Goal: Task Accomplishment & Management: Use online tool/utility

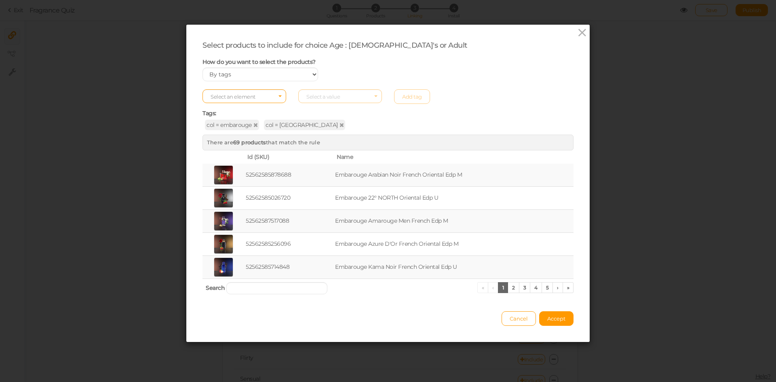
select select "expr"
click at [580, 30] on icon at bounding box center [582, 33] width 12 height 12
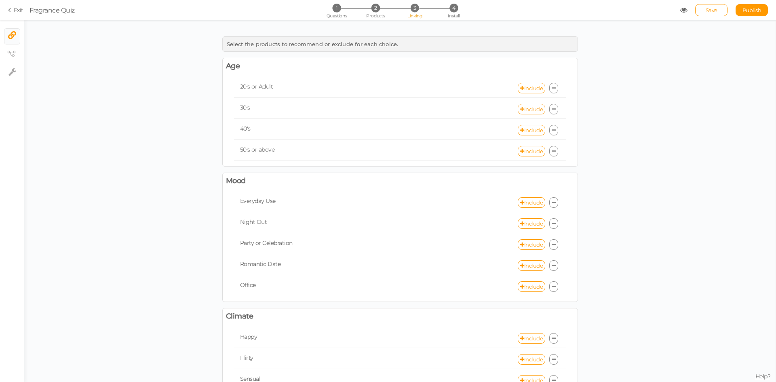
click at [523, 109] on link "Include" at bounding box center [531, 109] width 27 height 11
select select "expr"
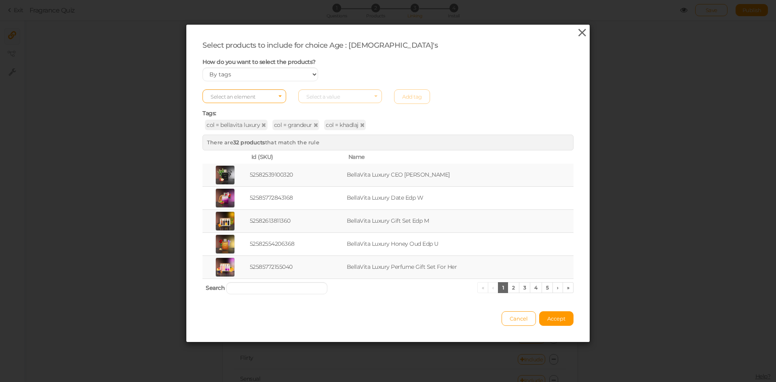
click at [577, 32] on icon at bounding box center [582, 33] width 12 height 12
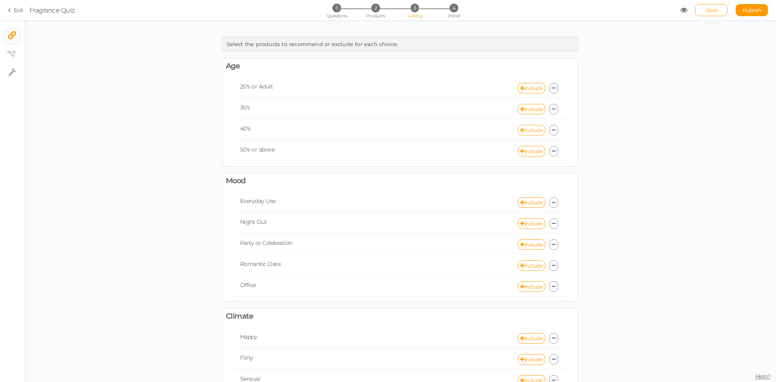
click at [528, 126] on link "Include" at bounding box center [531, 130] width 27 height 11
select select "expr"
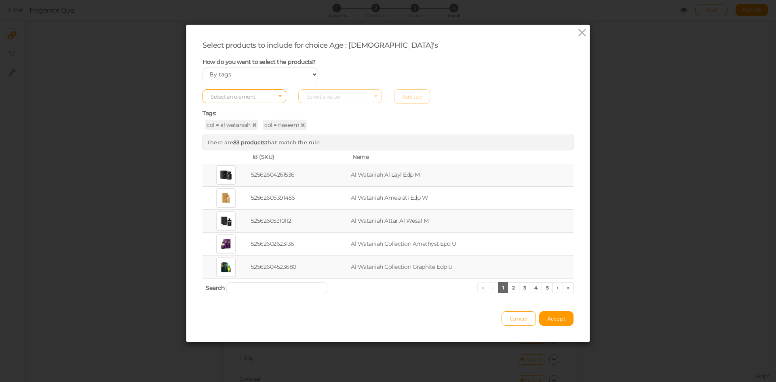
click at [579, 25] on div "Select products to include for choice Age : [DEMOGRAPHIC_DATA]'s How do you wan…" at bounding box center [387, 183] width 403 height 317
click at [579, 32] on icon at bounding box center [582, 33] width 12 height 12
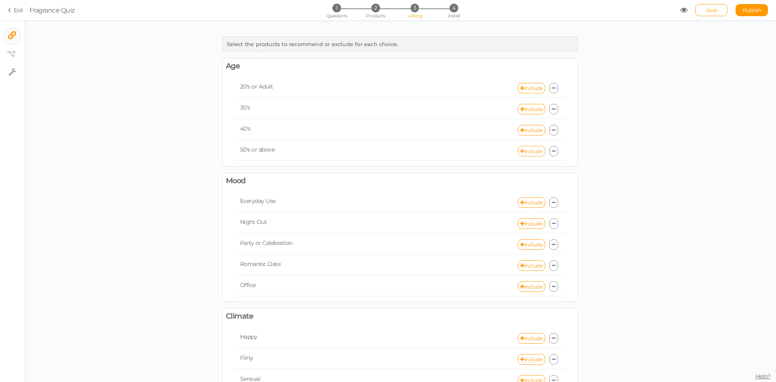
click at [529, 155] on link "Include" at bounding box center [531, 151] width 27 height 11
select select "expr"
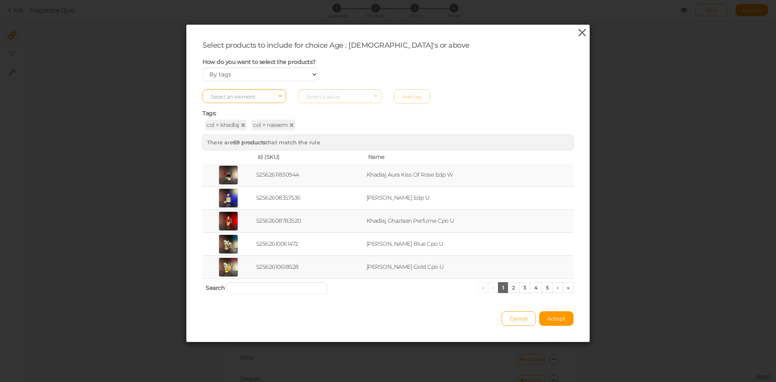
click at [579, 30] on icon at bounding box center [582, 33] width 12 height 12
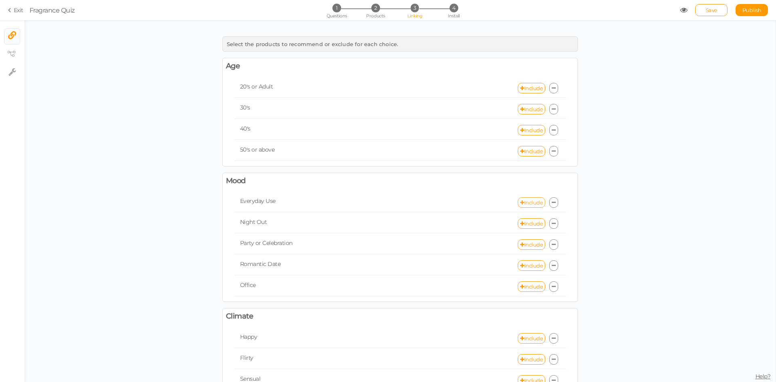
click at [524, 201] on link "Include" at bounding box center [531, 202] width 27 height 11
select select "expr"
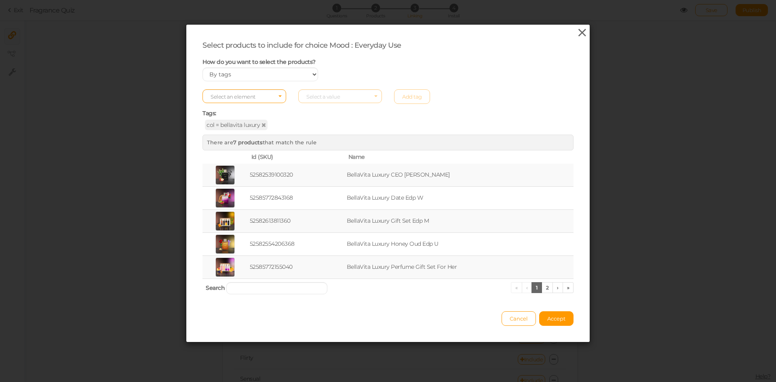
click at [579, 30] on icon at bounding box center [582, 33] width 12 height 12
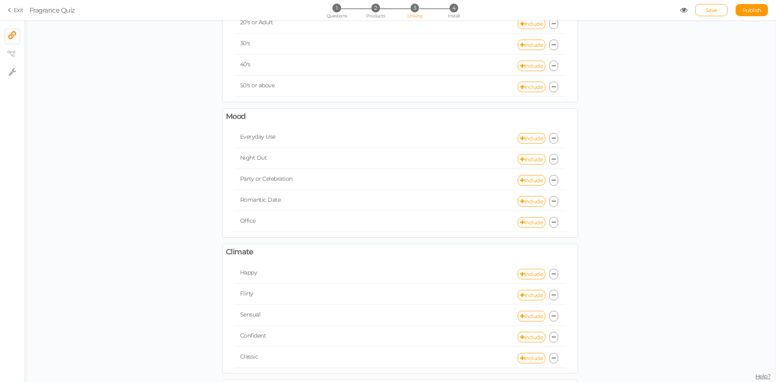
scroll to position [81, 0]
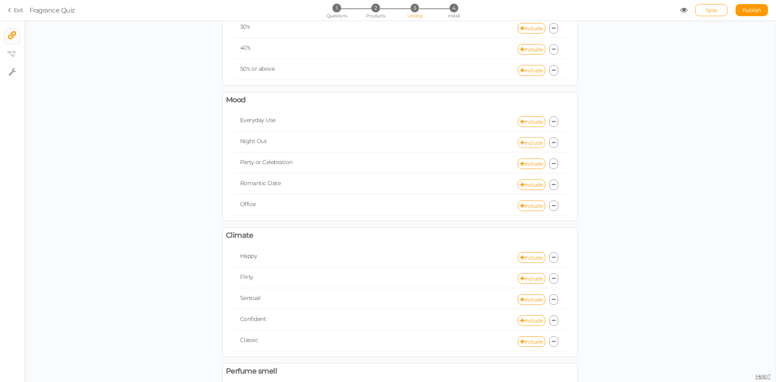
click at [529, 141] on link "Include" at bounding box center [531, 142] width 27 height 11
select select "expr"
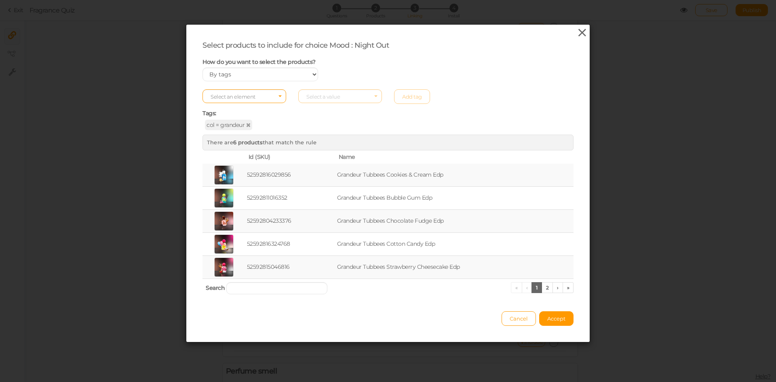
click at [579, 33] on icon at bounding box center [582, 33] width 12 height 12
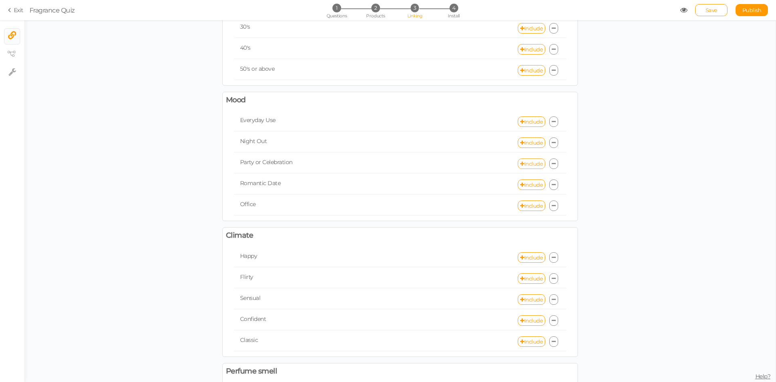
click at [526, 165] on link "Include" at bounding box center [531, 163] width 27 height 11
select select "expr"
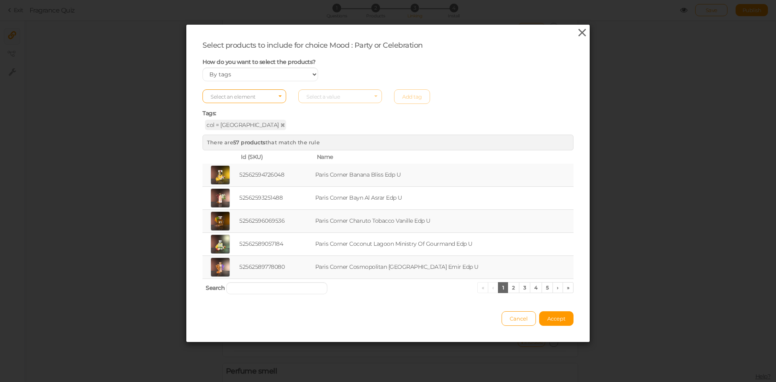
click at [576, 32] on icon at bounding box center [582, 33] width 12 height 12
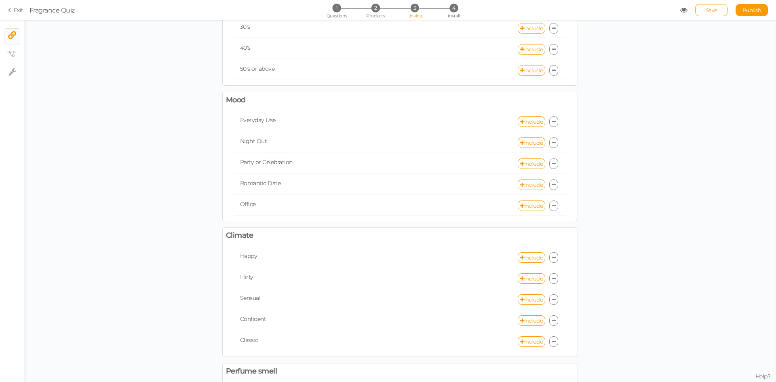
click at [529, 181] on link "Include" at bounding box center [531, 184] width 27 height 11
select select "expr"
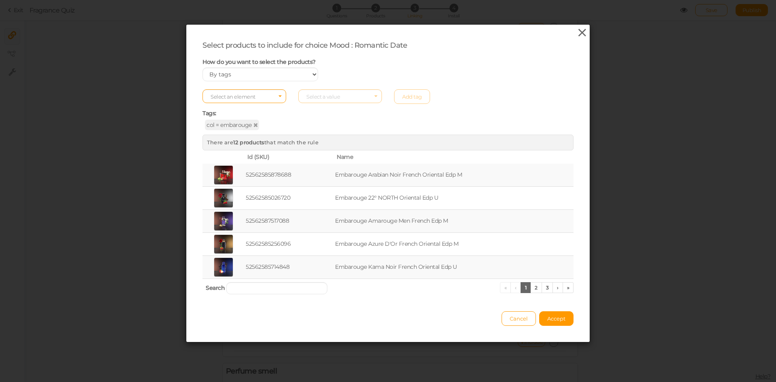
click at [578, 37] on icon at bounding box center [582, 33] width 12 height 12
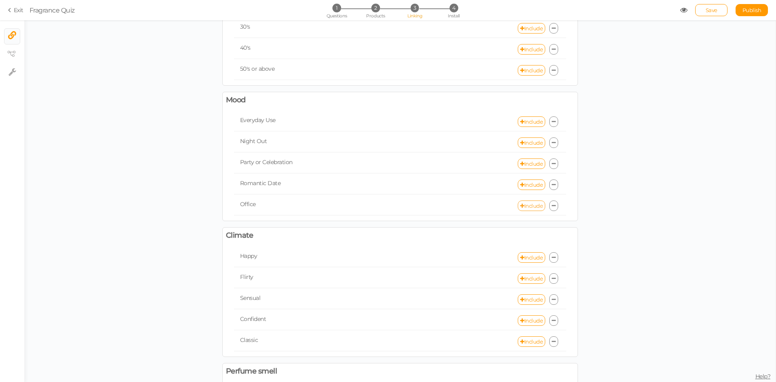
click at [525, 205] on link "Include" at bounding box center [531, 205] width 27 height 11
select select "expr"
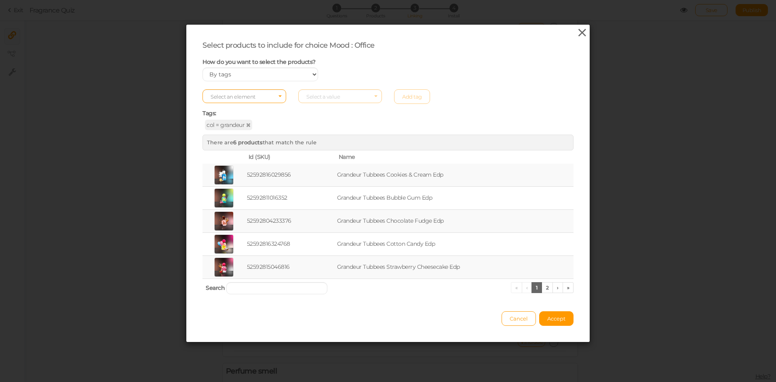
click at [576, 35] on icon at bounding box center [582, 33] width 12 height 12
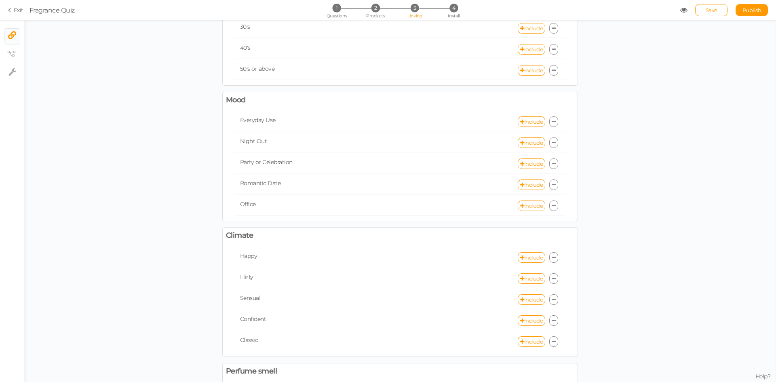
click at [528, 207] on link "Include" at bounding box center [531, 205] width 27 height 11
select select "expr"
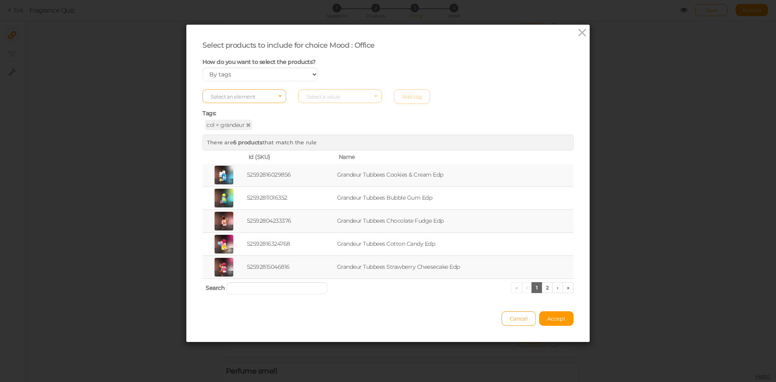
click at [240, 93] on span "Select an element" at bounding box center [244, 96] width 84 height 14
click at [229, 112] on span "col" at bounding box center [244, 109] width 83 height 9
click at [335, 96] on span "Select a value" at bounding box center [323, 96] width 34 height 6
click at [321, 152] on span "fresh" at bounding box center [340, 149] width 83 height 9
click at [420, 97] on link "Add tag" at bounding box center [412, 96] width 36 height 15
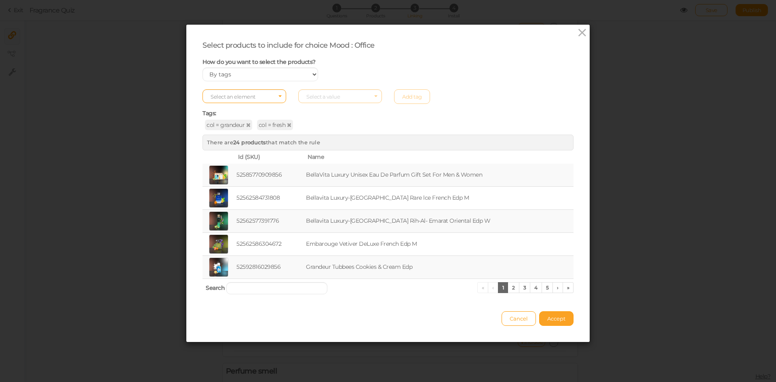
click at [550, 322] on button "Accept" at bounding box center [556, 318] width 34 height 15
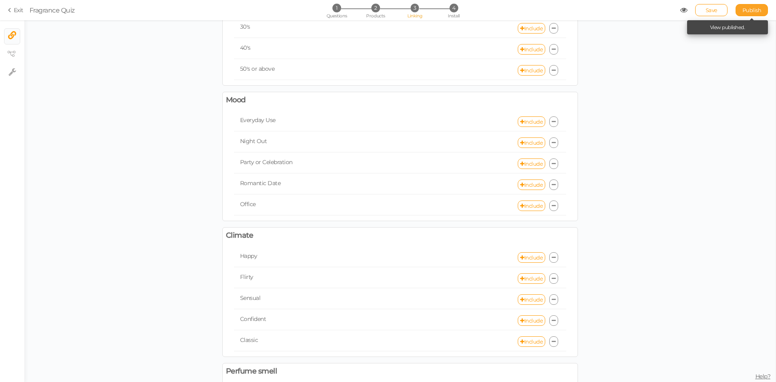
click at [753, 10] on span "Publish" at bounding box center [751, 10] width 19 height 6
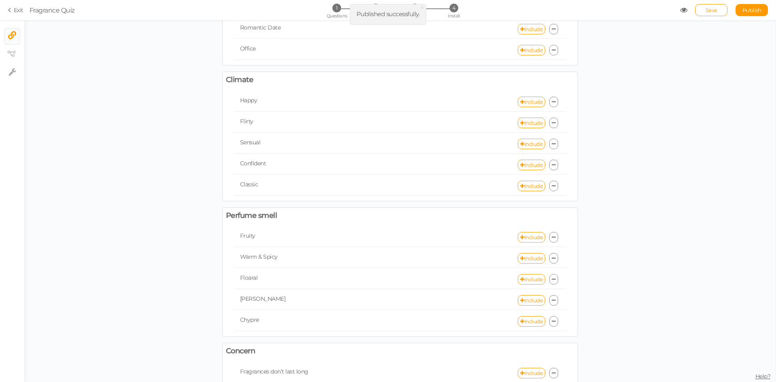
scroll to position [242, 0]
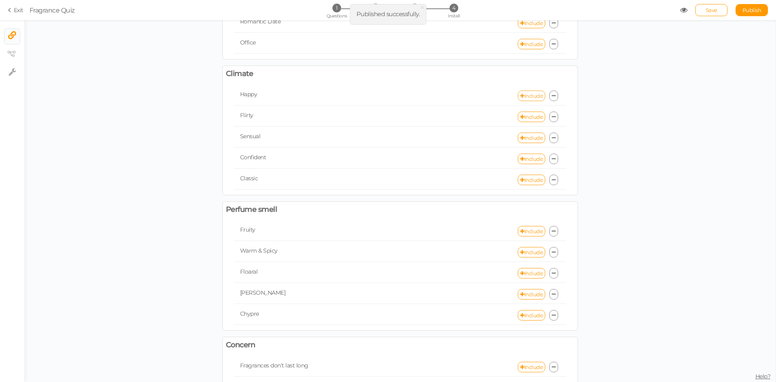
click at [525, 100] on link "Include" at bounding box center [531, 96] width 27 height 11
select select "expr"
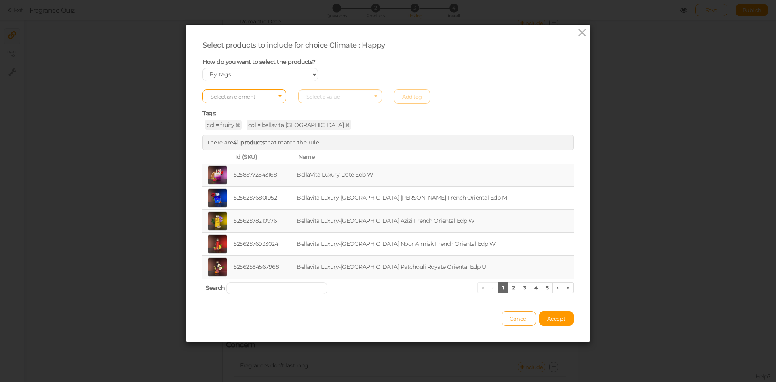
click at [512, 321] on span "Cancel" at bounding box center [519, 318] width 18 height 6
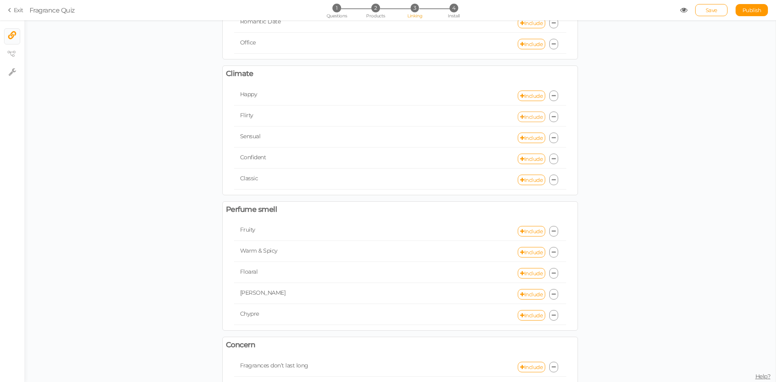
click at [531, 121] on link "Include" at bounding box center [531, 117] width 27 height 11
select select "expr"
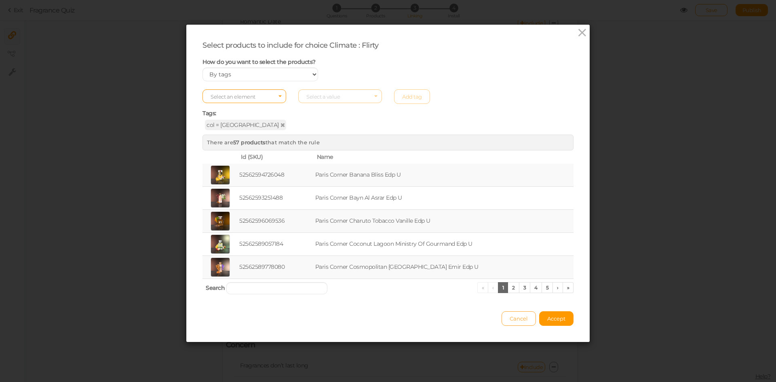
click at [510, 319] on span "Cancel" at bounding box center [519, 318] width 18 height 6
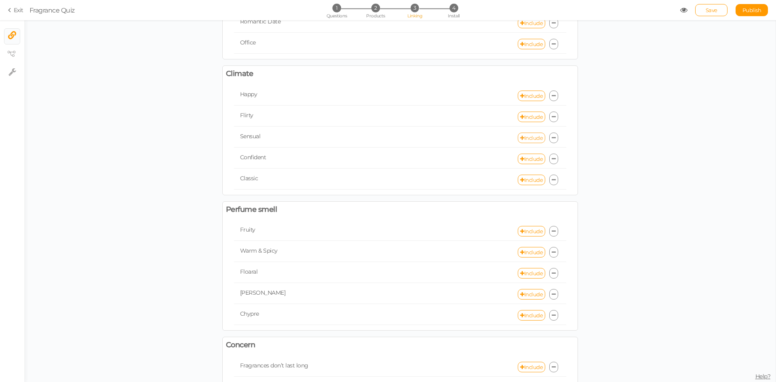
click at [531, 137] on link "Include" at bounding box center [531, 138] width 27 height 11
select select "expr"
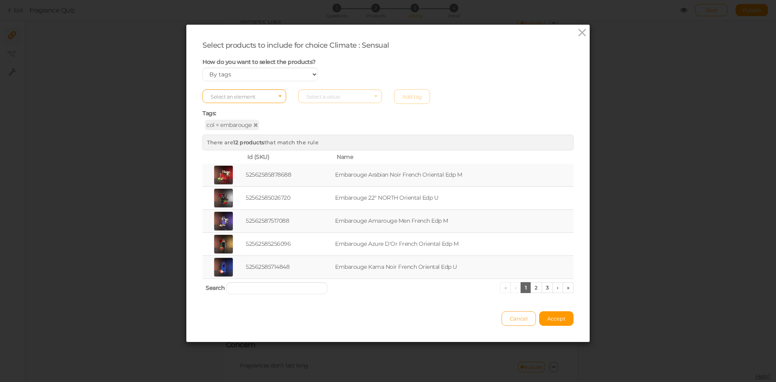
click at [514, 322] on button "Cancel" at bounding box center [519, 318] width 34 height 15
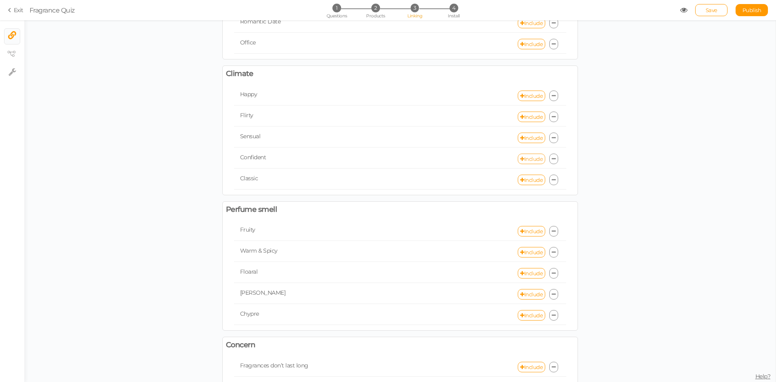
click at [531, 155] on link "Include" at bounding box center [531, 159] width 27 height 11
select select "expr"
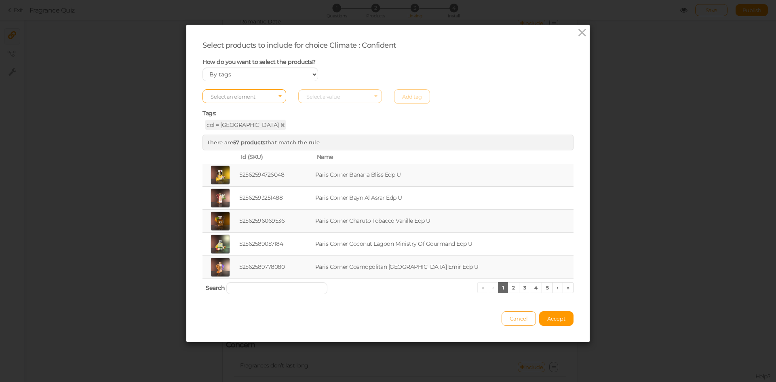
click at [510, 319] on span "Cancel" at bounding box center [519, 318] width 18 height 6
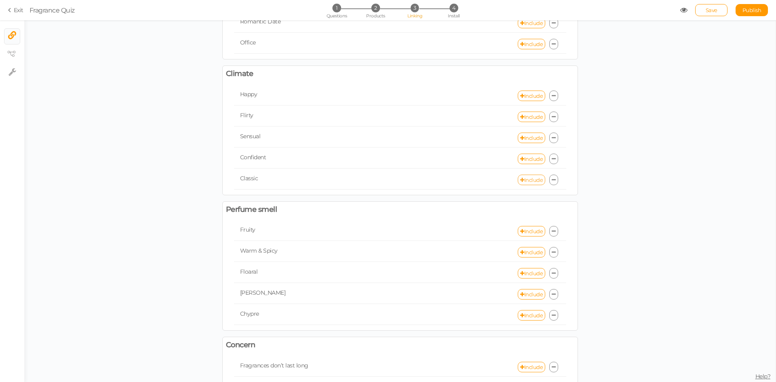
click at [525, 181] on link "Include" at bounding box center [531, 180] width 27 height 11
select select "expr"
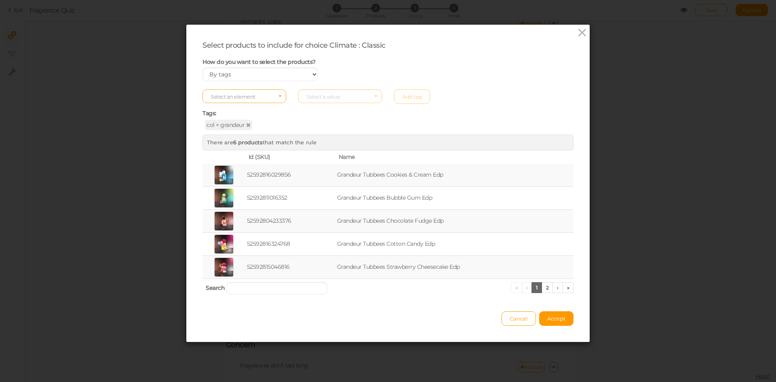
click at [270, 95] on span "Select an element" at bounding box center [244, 96] width 84 height 14
click at [256, 112] on span "col" at bounding box center [244, 109] width 83 height 9
click at [340, 97] on span "Select a value" at bounding box center [340, 96] width 84 height 14
click at [326, 106] on span "floral" at bounding box center [340, 103] width 83 height 9
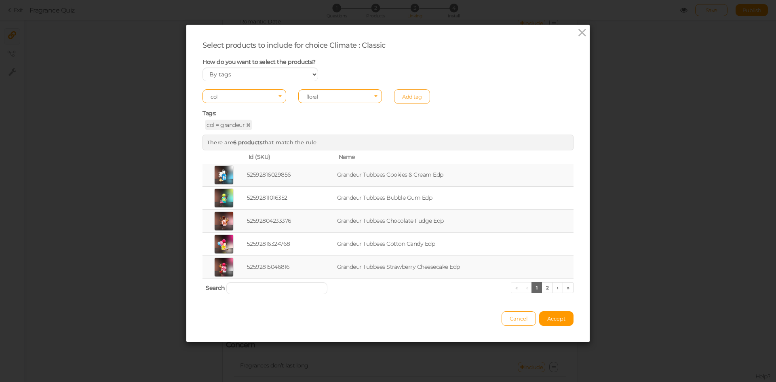
click at [402, 96] on link "Add tag" at bounding box center [412, 96] width 36 height 15
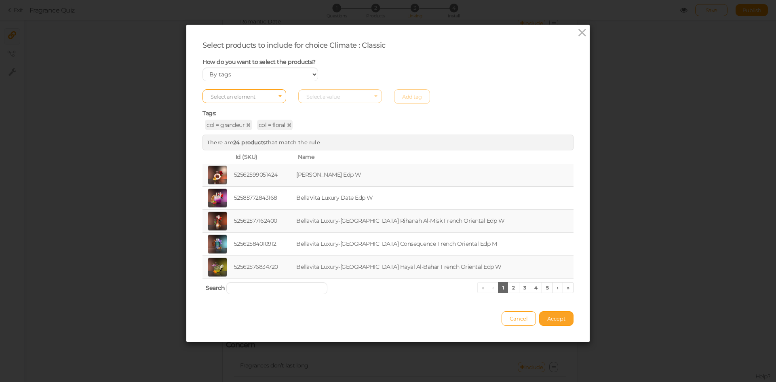
click at [556, 318] on span "Accept" at bounding box center [556, 318] width 18 height 6
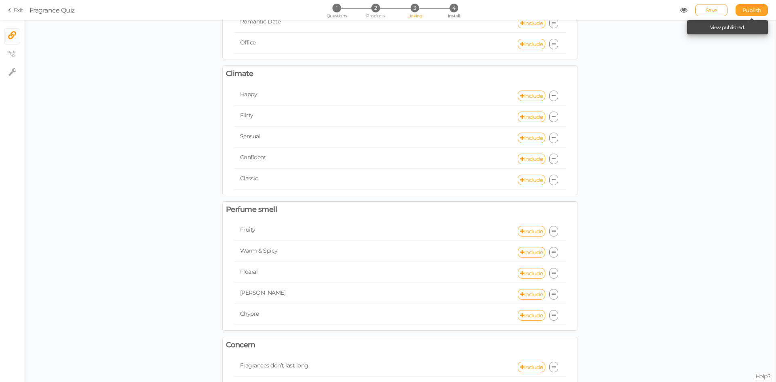
click at [750, 12] on span "Publish" at bounding box center [751, 10] width 19 height 6
click at [528, 230] on link "Include" at bounding box center [531, 231] width 27 height 11
select select "expr"
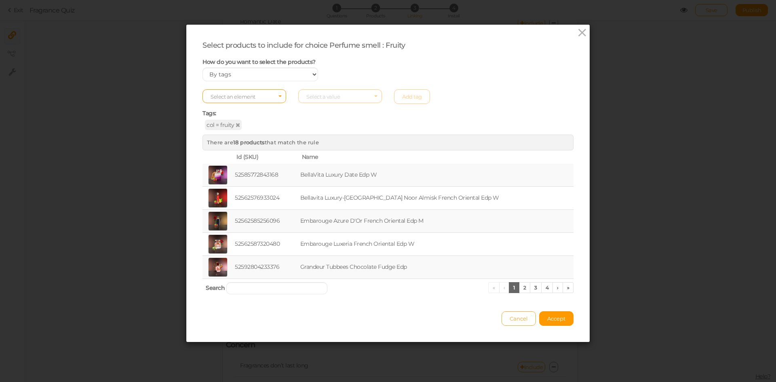
click at [518, 321] on span "Cancel" at bounding box center [519, 318] width 18 height 6
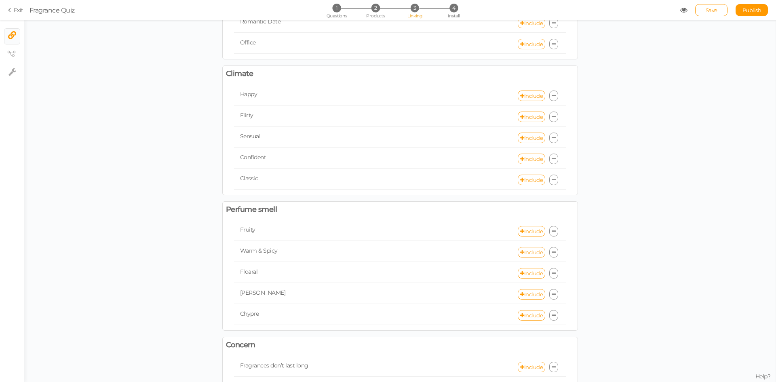
click at [527, 251] on link "Include" at bounding box center [531, 252] width 27 height 11
select select "expr"
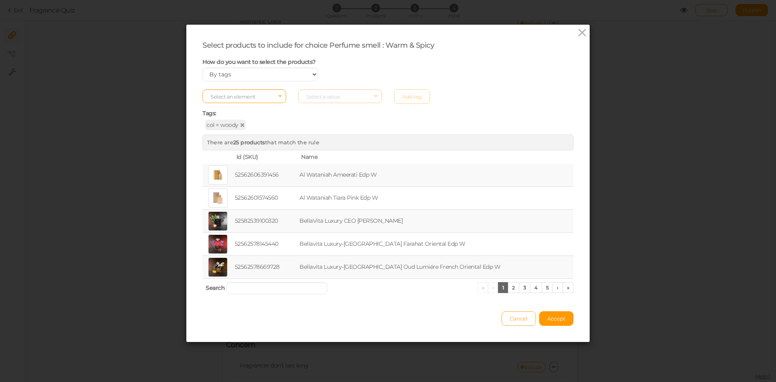
click at [521, 314] on button "Cancel" at bounding box center [519, 318] width 34 height 15
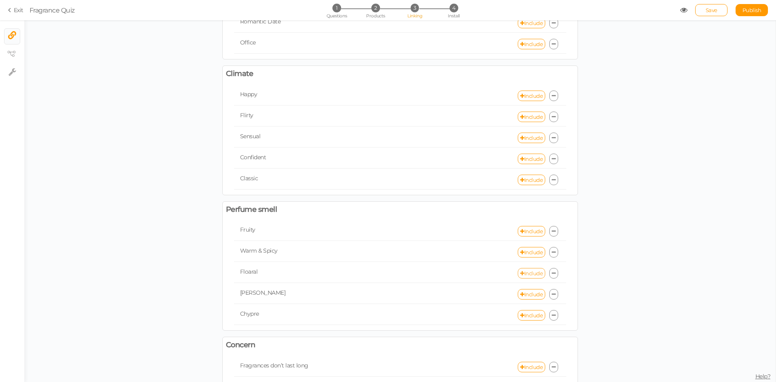
click at [527, 278] on link "Include" at bounding box center [531, 273] width 27 height 11
select select "expr"
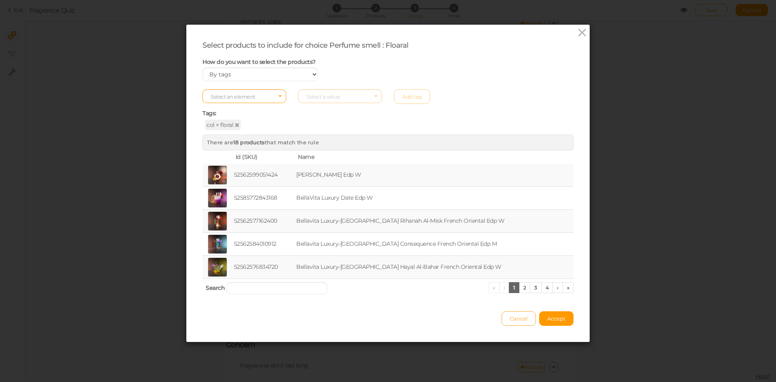
click at [521, 318] on span "Cancel" at bounding box center [519, 318] width 18 height 6
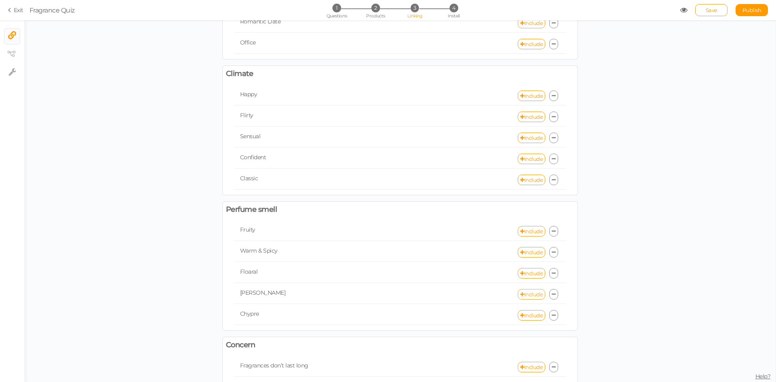
click at [520, 291] on link "Include" at bounding box center [531, 294] width 27 height 11
select select "expr"
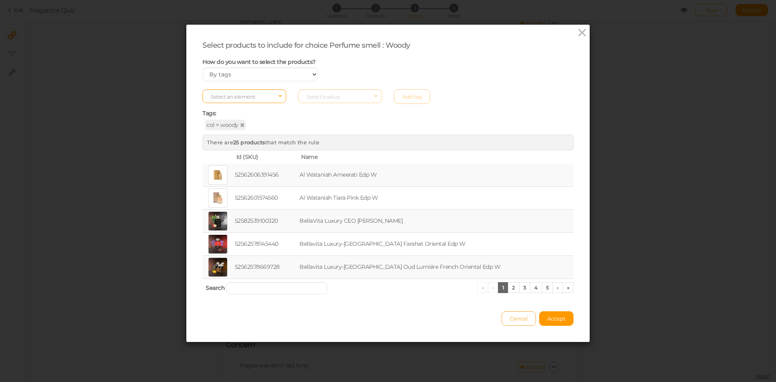
click at [521, 313] on button "Cancel" at bounding box center [519, 318] width 34 height 15
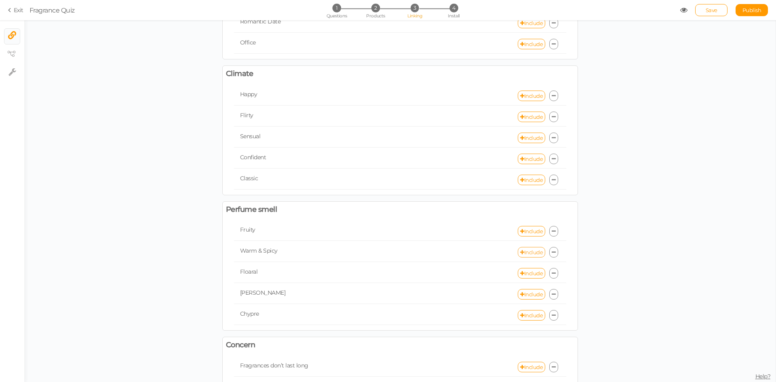
click at [526, 254] on link "Include" at bounding box center [531, 252] width 27 height 11
select select "expr"
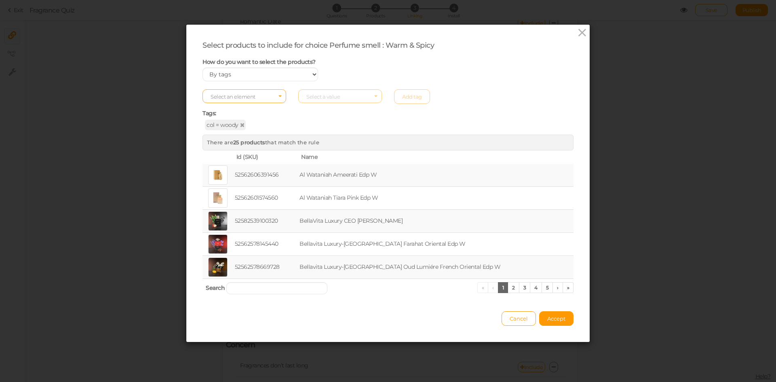
click at [269, 95] on span "Select an element" at bounding box center [244, 96] width 84 height 14
click at [255, 108] on span "col" at bounding box center [244, 109] width 83 height 9
click at [335, 103] on div "Select an element col Select a value Add tag" at bounding box center [387, 96] width 383 height 15
click at [334, 101] on span "Select a value" at bounding box center [340, 96] width 84 height 14
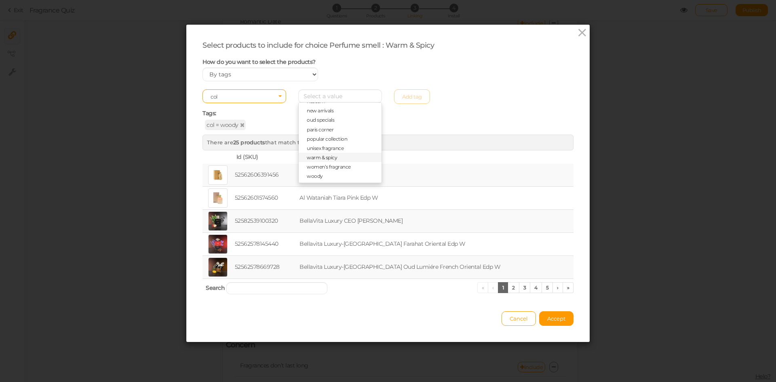
click at [329, 157] on span "warm & spicy" at bounding box center [322, 157] width 30 height 6
click at [396, 97] on link "Add tag" at bounding box center [412, 96] width 36 height 15
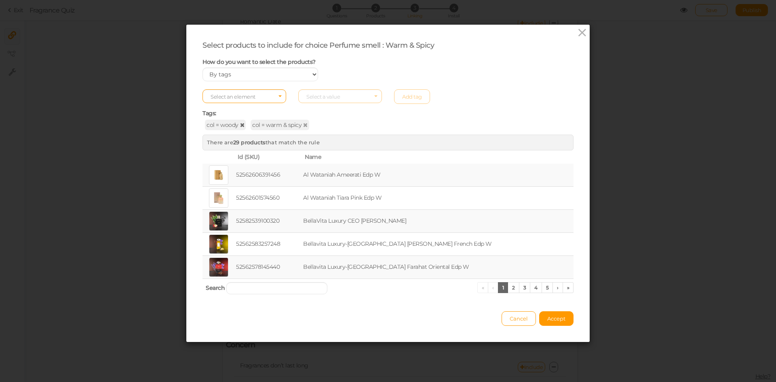
click at [240, 126] on icon at bounding box center [242, 125] width 4 height 6
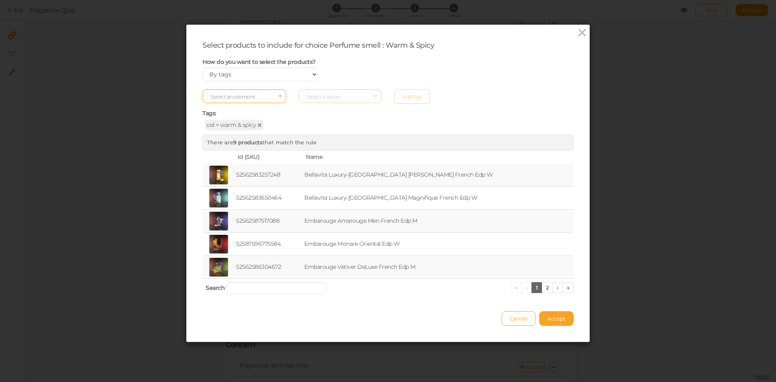
click at [551, 321] on span "Accept" at bounding box center [556, 318] width 18 height 6
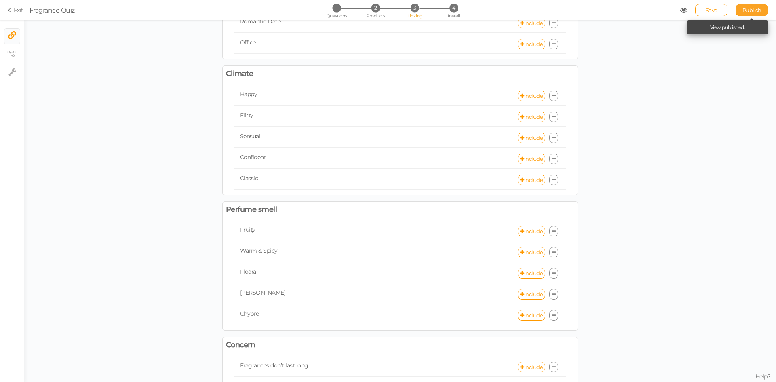
click at [743, 15] on link "Publish" at bounding box center [752, 10] width 32 height 12
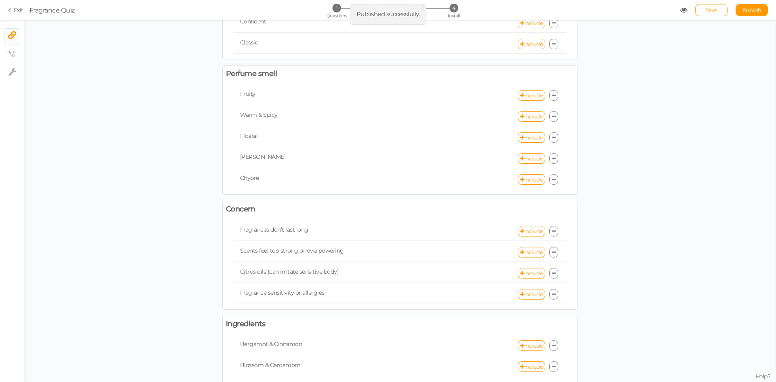
scroll to position [404, 0]
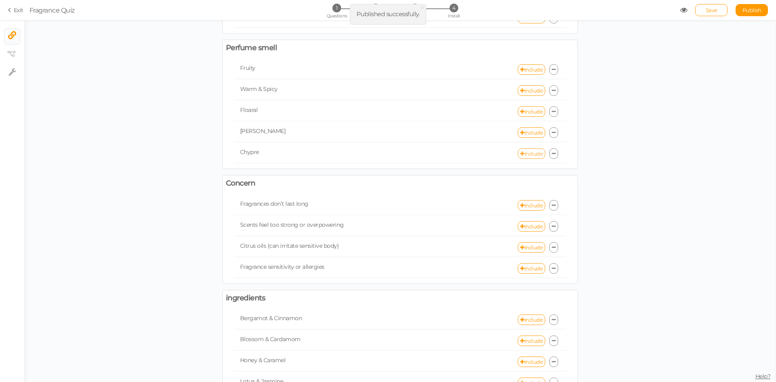
click at [525, 155] on link "Include" at bounding box center [531, 153] width 27 height 11
select select "expr"
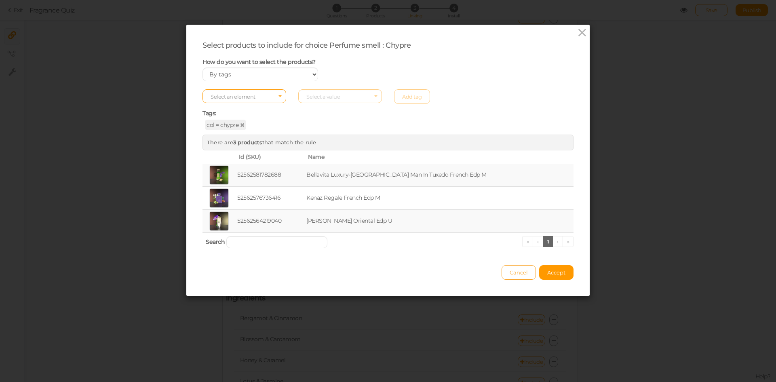
click at [513, 272] on span "Cancel" at bounding box center [519, 272] width 18 height 6
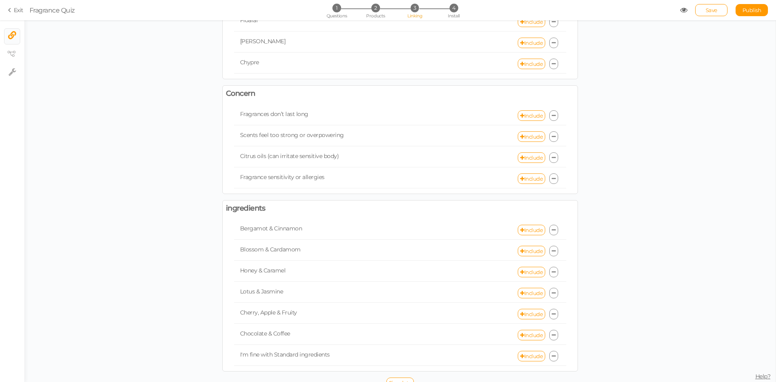
scroll to position [504, 0]
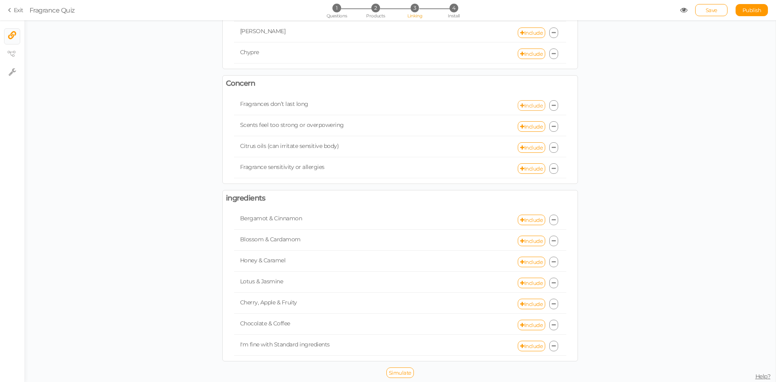
click at [528, 104] on link "Include" at bounding box center [531, 105] width 27 height 11
select select "expr"
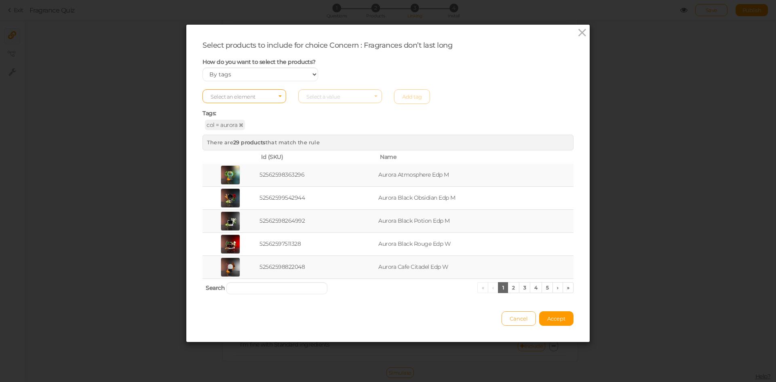
click at [513, 324] on button "Cancel" at bounding box center [519, 318] width 34 height 15
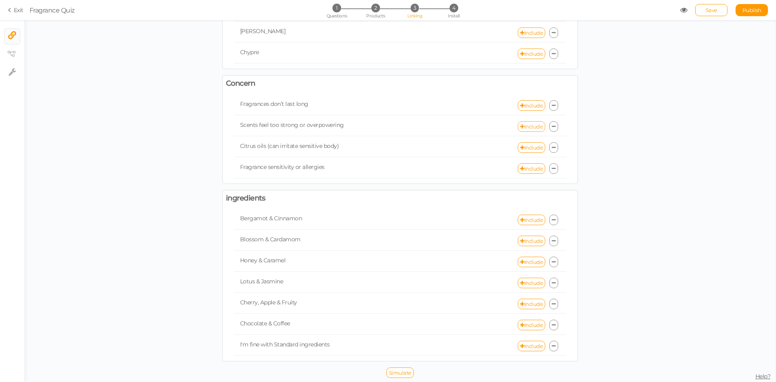
click at [526, 125] on link "Include" at bounding box center [531, 126] width 27 height 11
select select "expr"
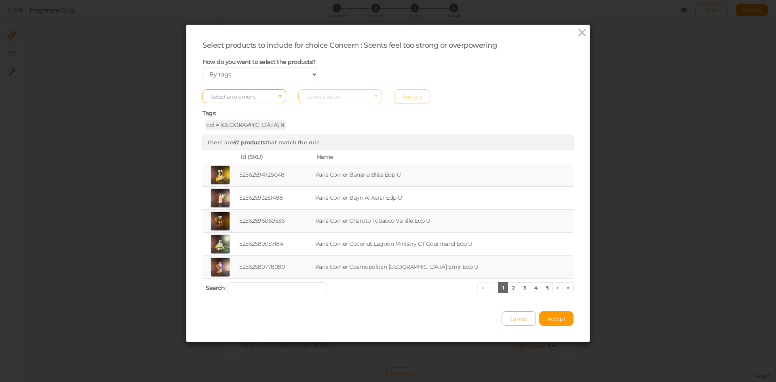
click at [519, 318] on span "Cancel" at bounding box center [519, 318] width 18 height 6
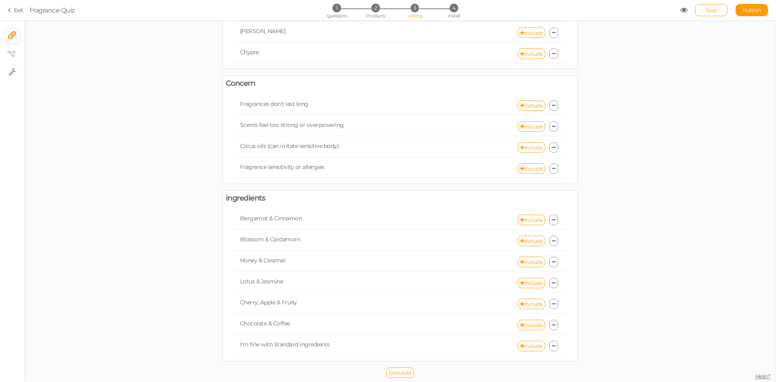
click at [528, 147] on link "Include" at bounding box center [531, 147] width 27 height 11
select select "expr"
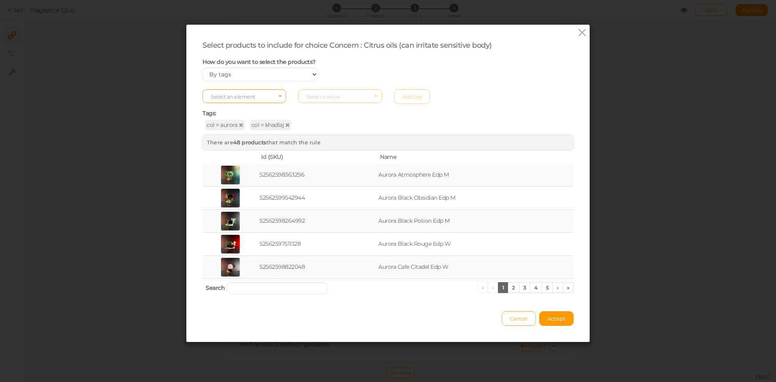
click at [512, 317] on span "Cancel" at bounding box center [519, 318] width 18 height 6
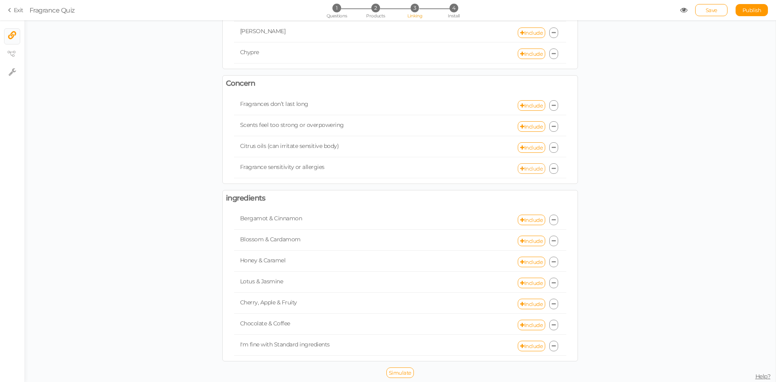
click at [523, 170] on link "Include" at bounding box center [531, 168] width 27 height 11
select select "expr"
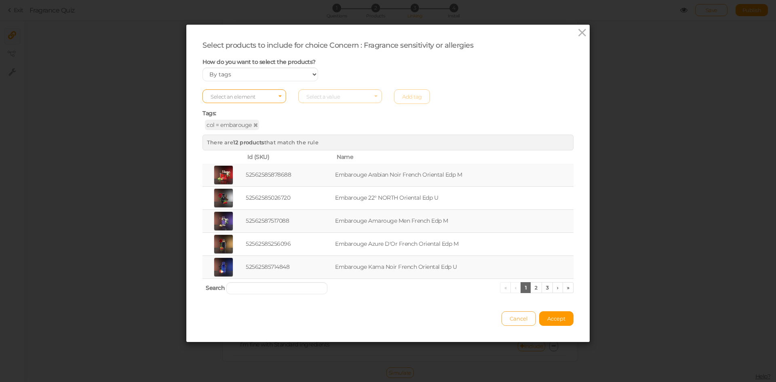
click at [511, 316] on span "Cancel" at bounding box center [519, 318] width 18 height 6
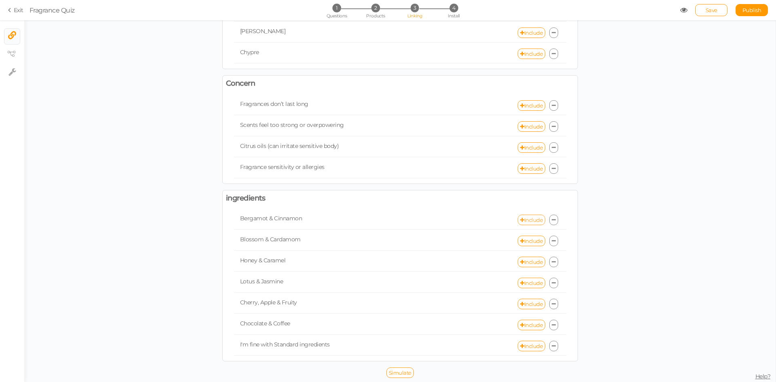
click at [523, 215] on link "Include" at bounding box center [531, 220] width 27 height 11
select select "expr"
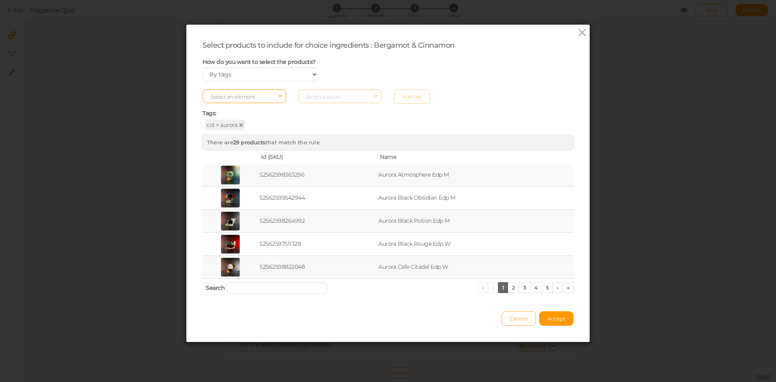
click at [517, 320] on span "Cancel" at bounding box center [519, 318] width 18 height 6
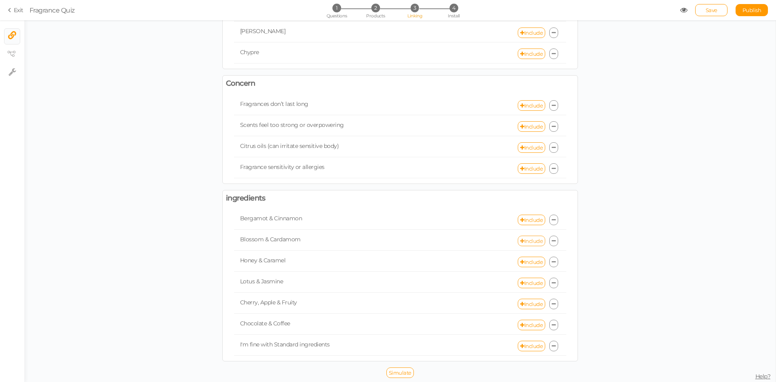
click at [535, 241] on link "Include" at bounding box center [531, 241] width 27 height 11
select select "expr"
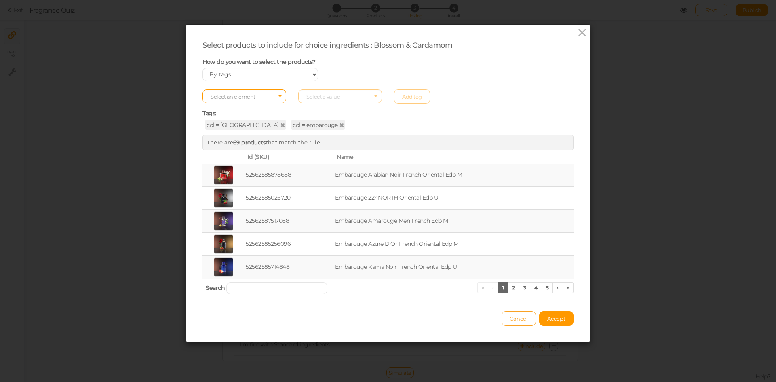
click at [522, 318] on span "Cancel" at bounding box center [519, 318] width 18 height 6
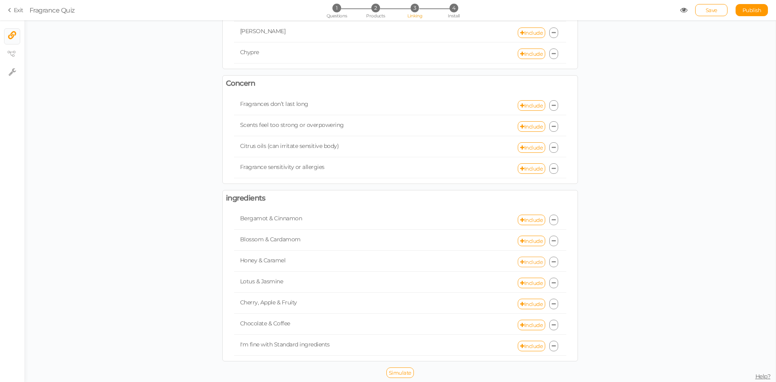
click at [527, 263] on link "Include" at bounding box center [531, 262] width 27 height 11
select select "expr"
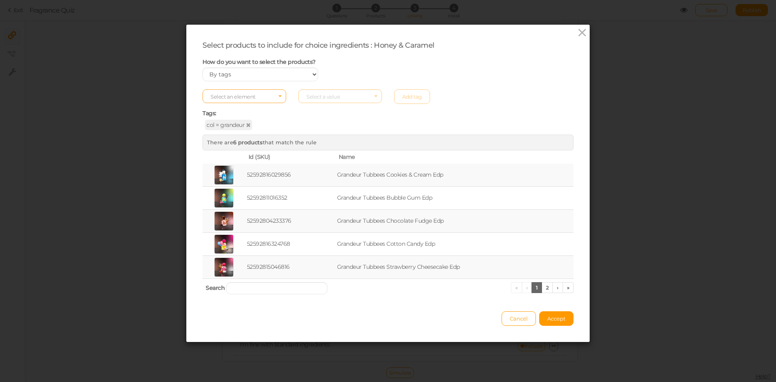
click at [267, 98] on span "Select an element" at bounding box center [244, 96] width 84 height 14
click at [256, 108] on span "col" at bounding box center [244, 109] width 83 height 9
click at [349, 98] on span "Select a value" at bounding box center [340, 96] width 84 height 14
click at [324, 119] on span "amber" at bounding box center [340, 118] width 83 height 9
click at [409, 96] on link "Add tag" at bounding box center [412, 96] width 36 height 15
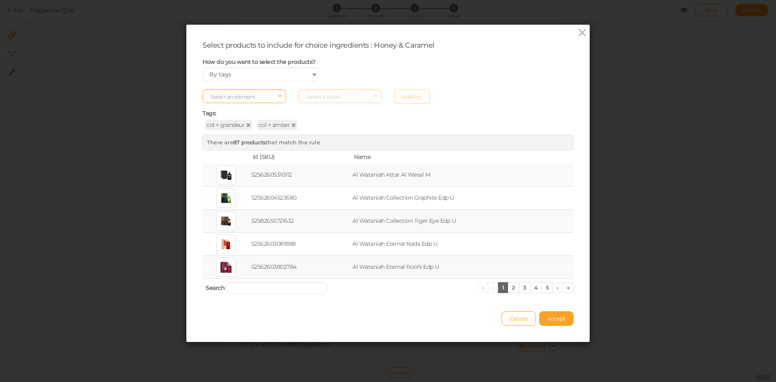
click at [558, 321] on span "Accept" at bounding box center [556, 318] width 18 height 6
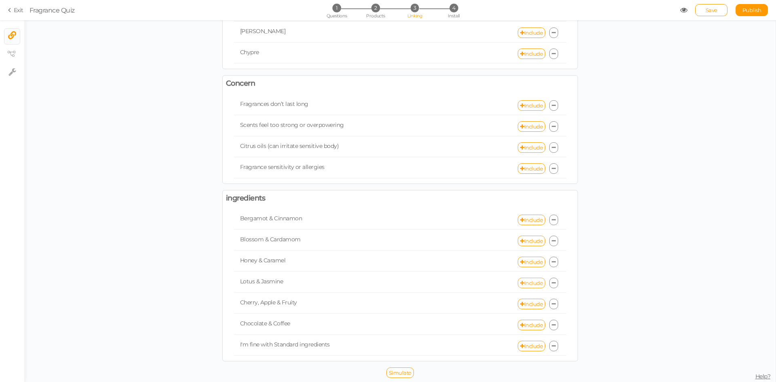
click at [528, 282] on link "Include" at bounding box center [531, 283] width 27 height 11
select select "expr"
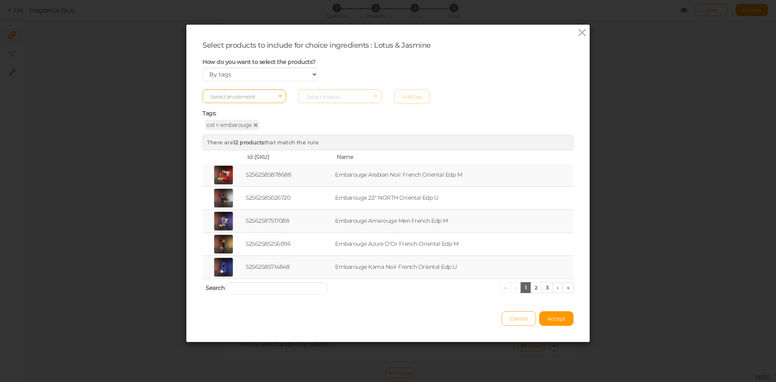
click at [514, 322] on button "Cancel" at bounding box center [519, 318] width 34 height 15
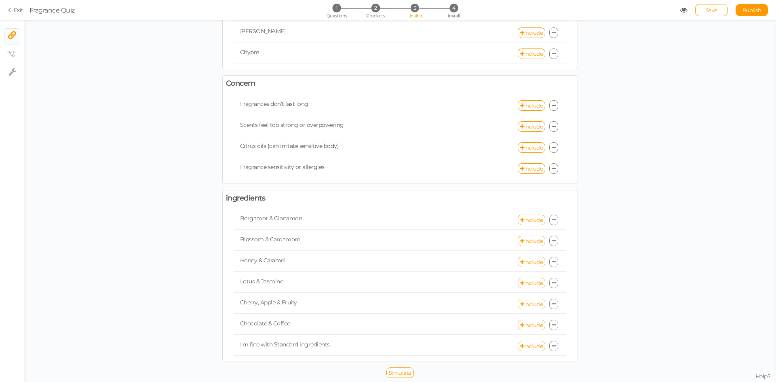
click at [526, 304] on link "Include" at bounding box center [531, 304] width 27 height 11
select select "expr"
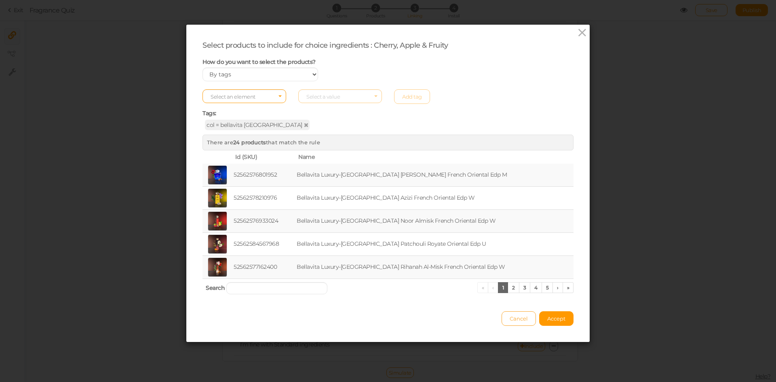
click at [517, 318] on span "Cancel" at bounding box center [519, 318] width 18 height 6
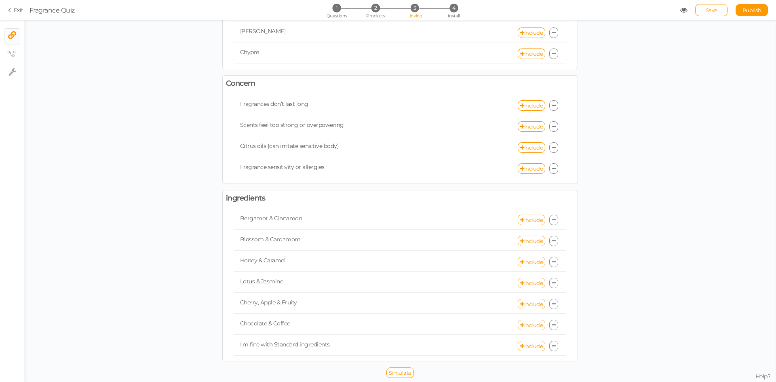
click at [529, 325] on link "Include" at bounding box center [531, 325] width 27 height 11
select select "expr"
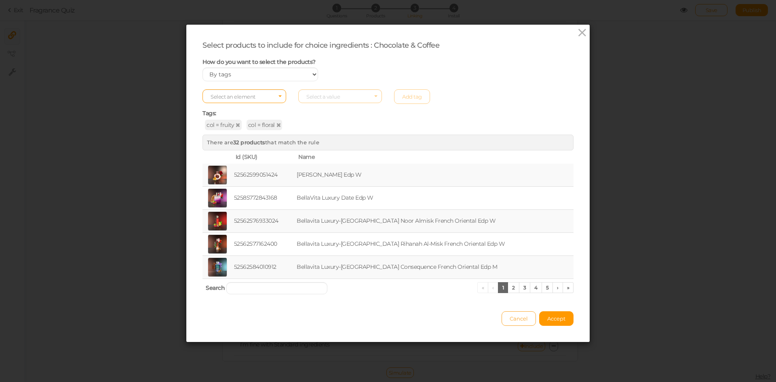
click at [514, 323] on button "Cancel" at bounding box center [519, 318] width 34 height 15
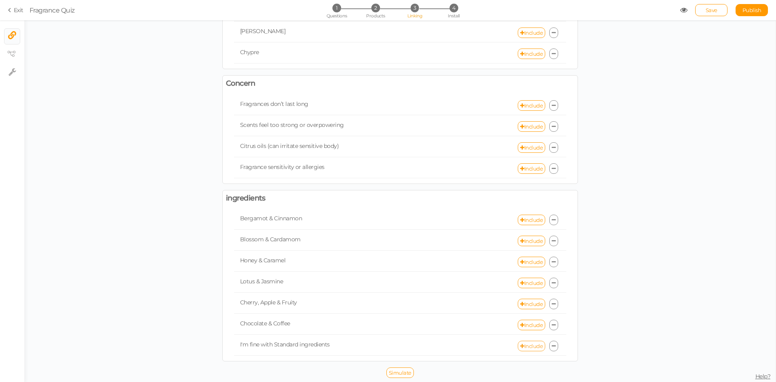
click at [526, 344] on link "Include" at bounding box center [531, 346] width 27 height 11
select select "expr"
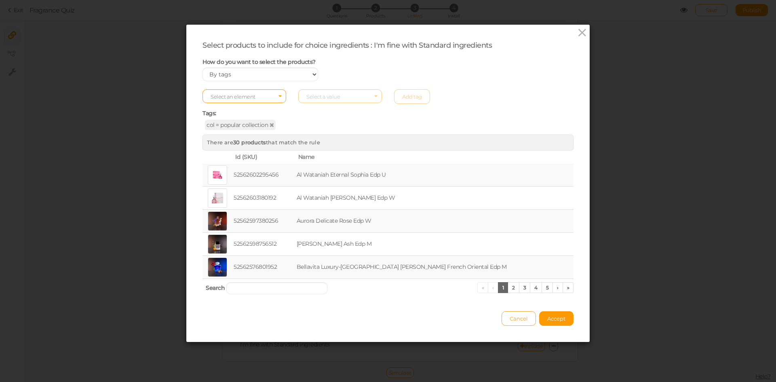
click at [510, 318] on span "Cancel" at bounding box center [519, 318] width 18 height 6
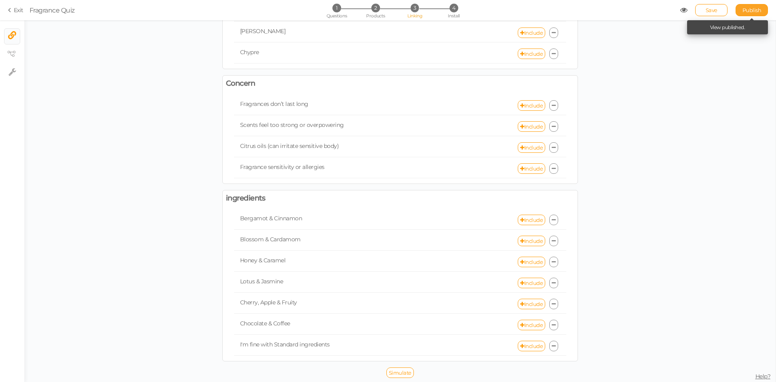
click at [747, 14] on link "Publish" at bounding box center [752, 10] width 32 height 12
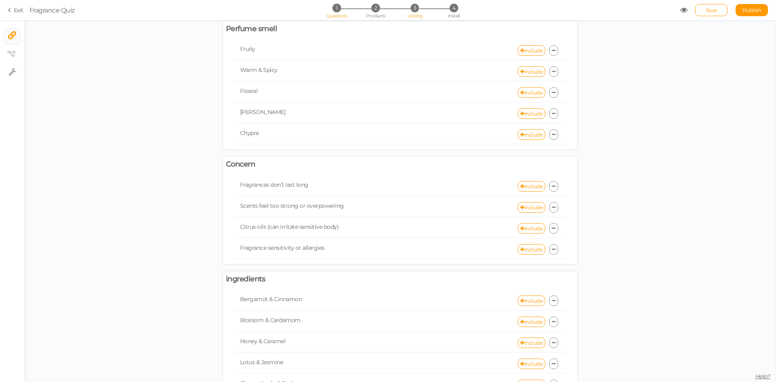
click at [335, 11] on span "1" at bounding box center [336, 8] width 8 height 8
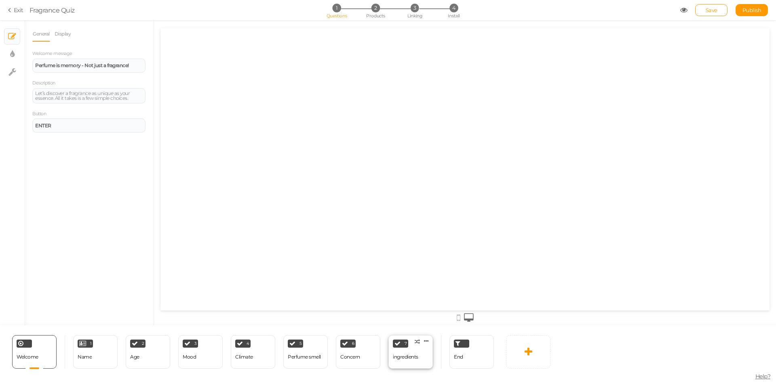
click at [410, 360] on div "ingredients" at bounding box center [405, 357] width 25 height 14
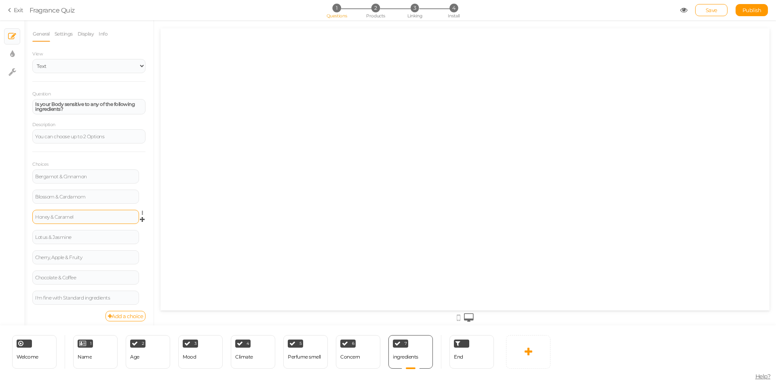
scroll to position [0, 0]
click at [138, 364] on div "Age" at bounding box center [134, 357] width 9 height 14
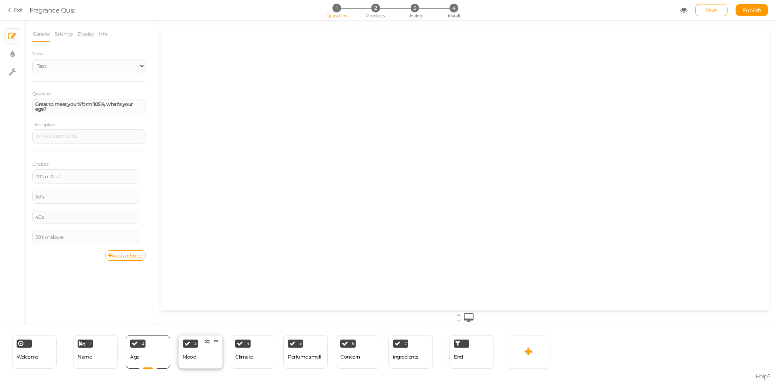
click at [204, 358] on div "3 Mood × Define the conditions to show this slide. Clone Change type Delete" at bounding box center [200, 352] width 44 height 34
select select "2"
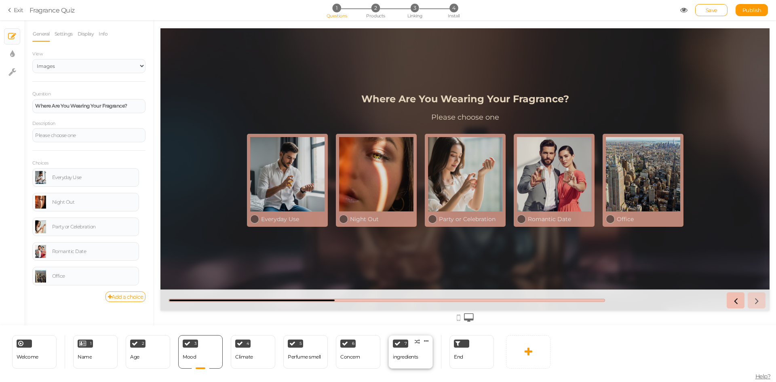
click at [412, 357] on div "ingredients" at bounding box center [405, 357] width 25 height 6
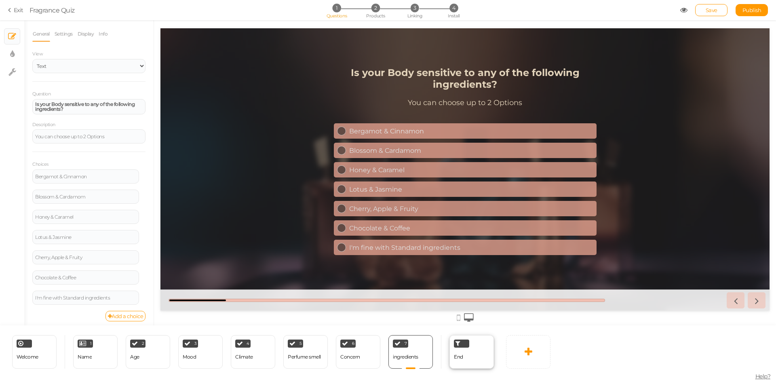
click at [467, 358] on div "End" at bounding box center [471, 352] width 44 height 34
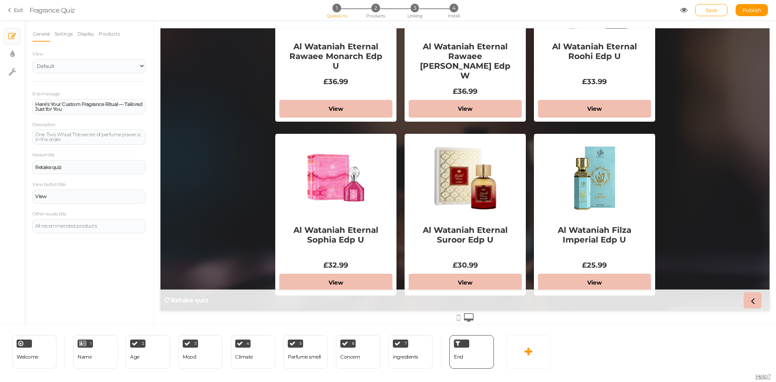
scroll to position [651, 0]
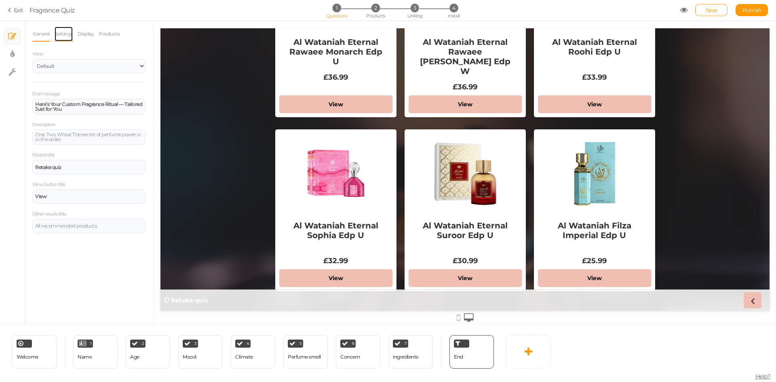
click at [65, 28] on link "Settings" at bounding box center [63, 33] width 19 height 15
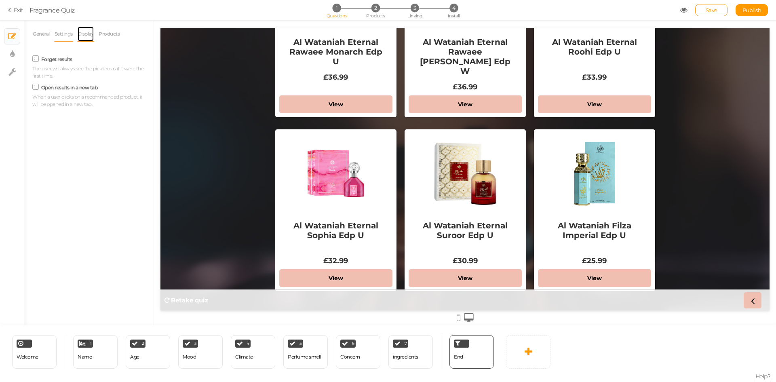
click at [86, 37] on link "Display" at bounding box center [85, 33] width 17 height 15
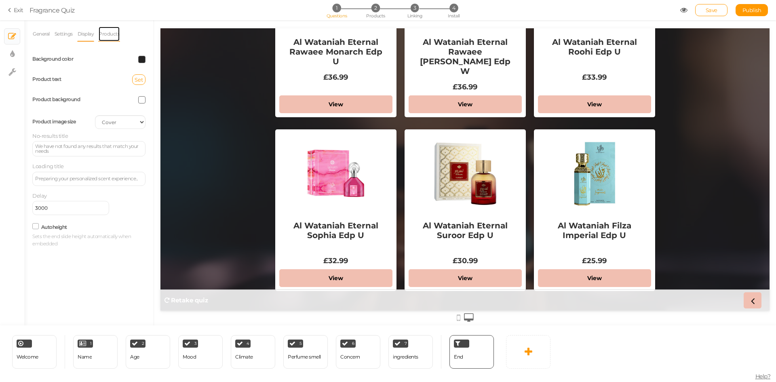
click at [104, 32] on link "Products" at bounding box center [109, 33] width 22 height 15
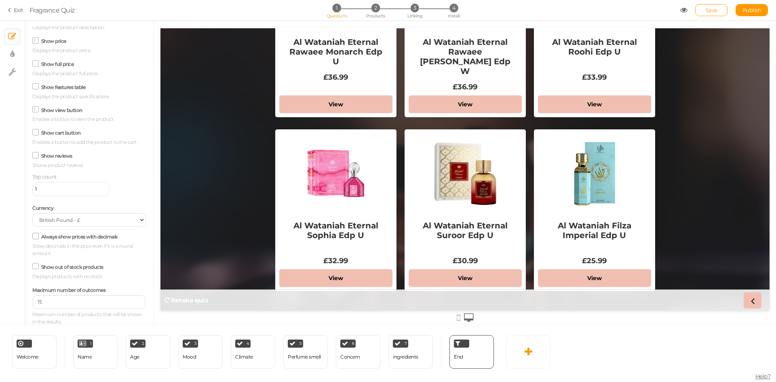
scroll to position [90, 0]
click at [751, 5] on link "Publish" at bounding box center [752, 10] width 32 height 12
click at [202, 357] on div "3 Mood × Define the conditions to show this slide. Clone Change type Delete" at bounding box center [200, 352] width 44 height 34
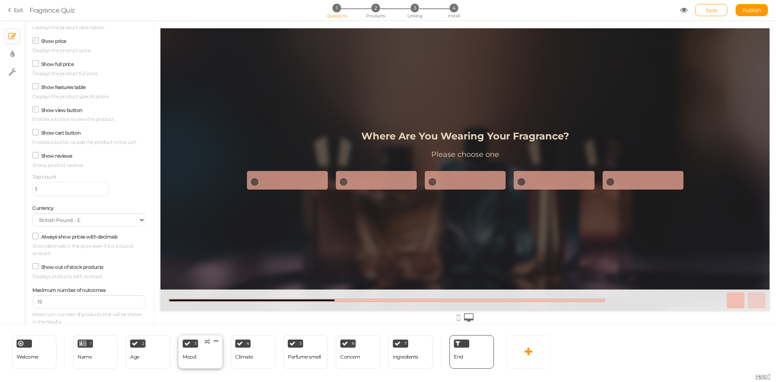
select select "2"
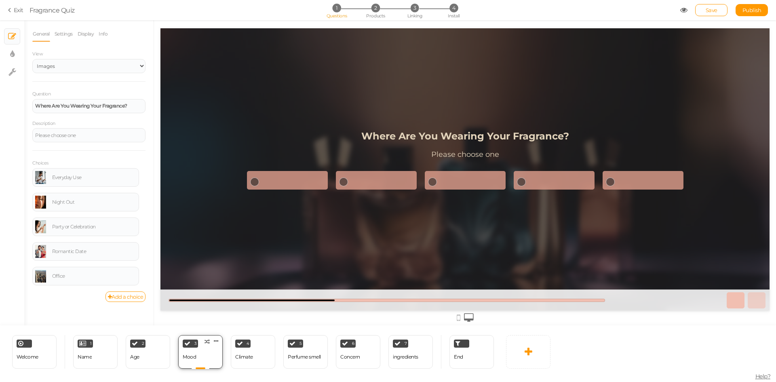
scroll to position [0, 0]
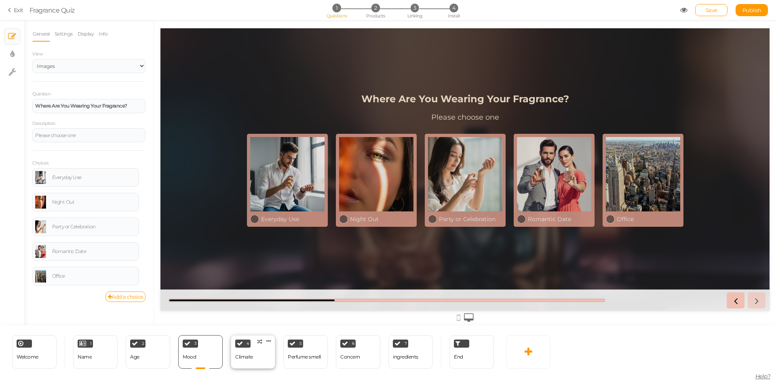
click at [259, 354] on div "4 Climate × Define the conditions to show this slide. Clone Change type Delete" at bounding box center [253, 352] width 44 height 34
select select "2"
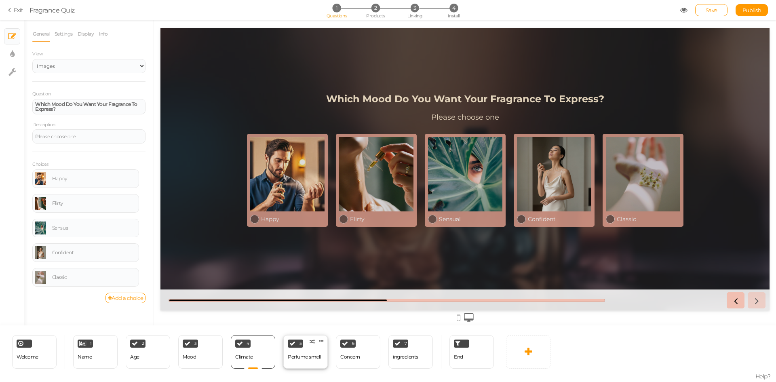
click at [301, 354] on div "Perfume smell" at bounding box center [304, 357] width 33 height 6
select select "2"
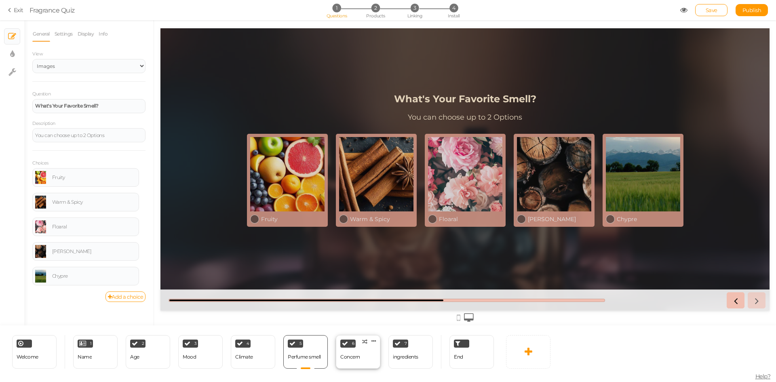
click at [353, 358] on div "Concern" at bounding box center [350, 357] width 20 height 6
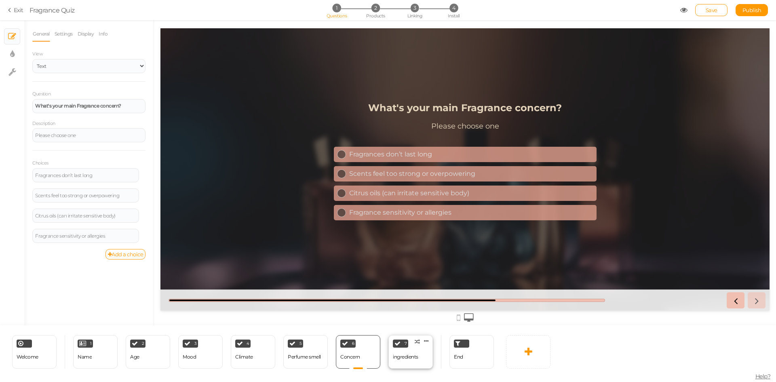
click at [408, 358] on div "ingredients" at bounding box center [405, 357] width 25 height 6
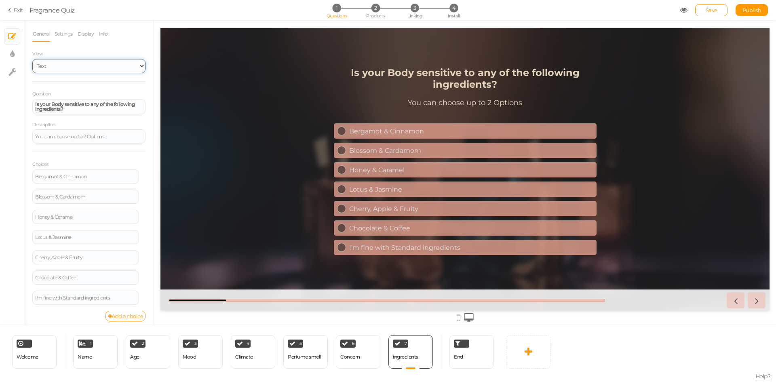
click at [68, 65] on select "Text Images Slider Dropdown" at bounding box center [88, 66] width 113 height 14
click at [32, 59] on select "Text Images Slider Dropdown" at bounding box center [88, 66] width 113 height 14
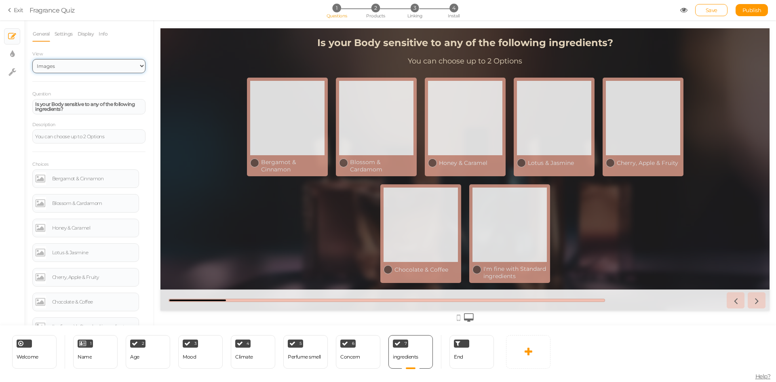
click at [76, 62] on select "Text Images Slider Dropdown" at bounding box center [88, 66] width 113 height 14
select select "1001"
click at [32, 59] on select "Text Images Slider Dropdown" at bounding box center [88, 66] width 113 height 14
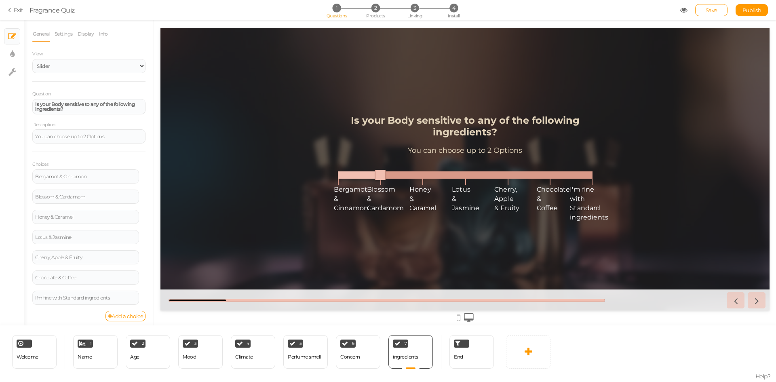
drag, startPoint x: 337, startPoint y: 175, endPoint x: 388, endPoint y: 175, distance: 50.5
click at [388, 175] on span "Bergamot & Cinnamon Blossom & Cardamom Honey & Caramel Lotus & [PERSON_NAME], A…" at bounding box center [465, 175] width 255 height 12
click at [417, 175] on span "Bergamot & Cinnamon Blossom & Cardamom Honey & Caramel Lotus & [PERSON_NAME], A…" at bounding box center [465, 175] width 255 height 12
click at [461, 177] on span "Bergamot & Cinnamon Blossom & Cardamom Honey & Caramel Lotus & [PERSON_NAME], A…" at bounding box center [465, 175] width 255 height 12
type input "4"
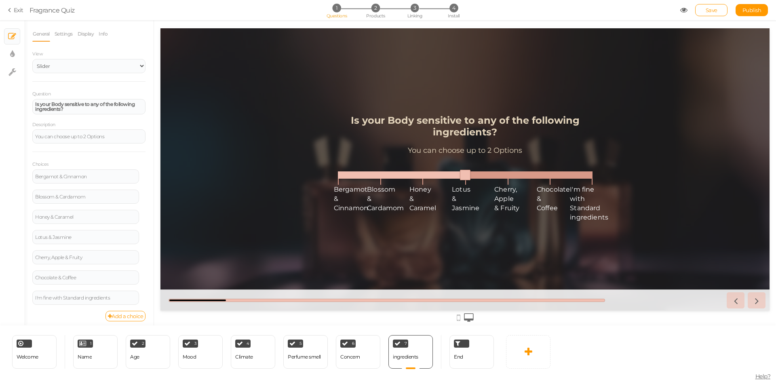
click at [505, 175] on span "Bergamot & Cinnamon Blossom & Cardamom Honey & Caramel Lotus & [PERSON_NAME], A…" at bounding box center [465, 175] width 255 height 12
click at [54, 67] on select "Text Images Slider Dropdown" at bounding box center [88, 66] width 113 height 14
click at [32, 59] on select "Text Images Slider Dropdown" at bounding box center [88, 66] width 113 height 14
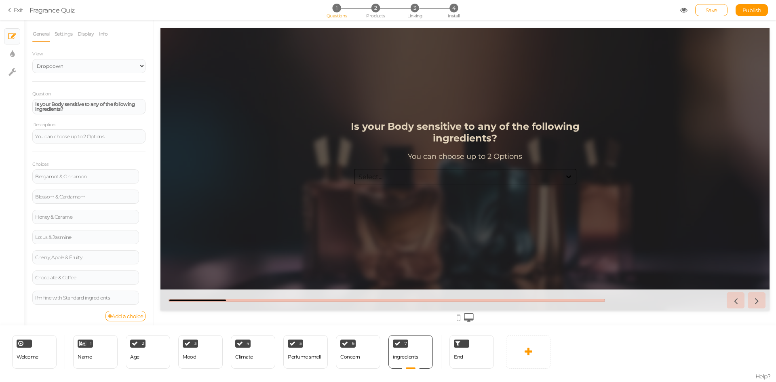
click at [430, 176] on div "Select..." at bounding box center [457, 176] width 207 height 9
click at [85, 65] on select "Text Images Slider Dropdown" at bounding box center [88, 66] width 113 height 14
click at [32, 59] on select "Text Images Slider Dropdown" at bounding box center [88, 66] width 113 height 14
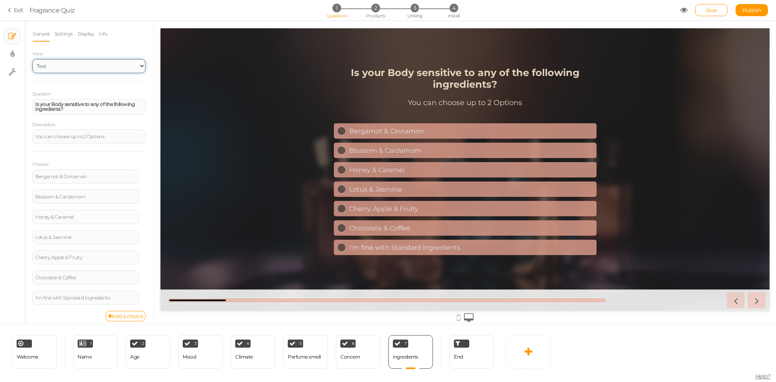
click at [101, 69] on select "Text Images Slider Dropdown" at bounding box center [88, 66] width 113 height 14
click at [32, 59] on select "Text Images Slider Dropdown" at bounding box center [88, 66] width 113 height 14
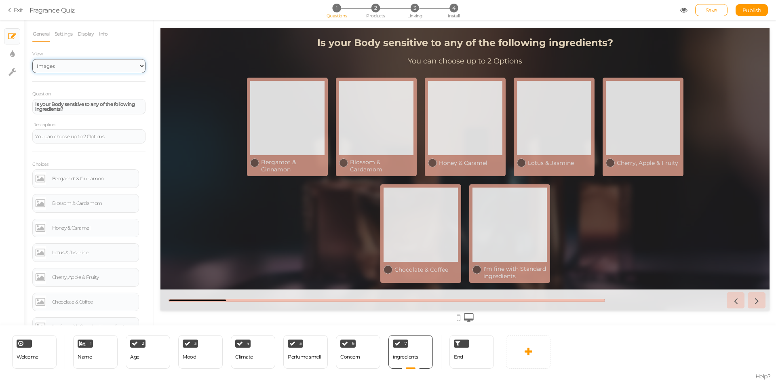
click at [74, 61] on select "Text Images Slider Dropdown" at bounding box center [88, 66] width 113 height 14
select select "1001"
click at [32, 59] on select "Text Images Slider Dropdown" at bounding box center [88, 66] width 113 height 14
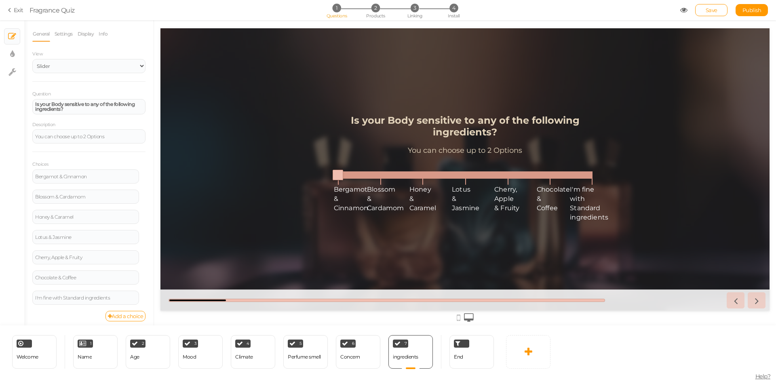
click at [420, 176] on span at bounding box center [465, 174] width 255 height 7
type input "1"
click at [376, 177] on span "Bergamot & Cinnamon Blossom & Cardamom Honey & Caramel Lotus & [PERSON_NAME], A…" at bounding box center [465, 175] width 255 height 12
click at [53, 68] on select "Text Images Slider Dropdown" at bounding box center [88, 66] width 113 height 14
select select "1"
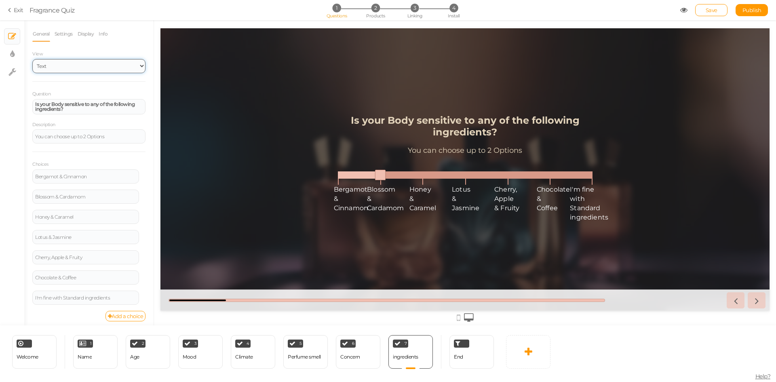
click at [32, 59] on select "Text Images Slider Dropdown" at bounding box center [88, 66] width 113 height 14
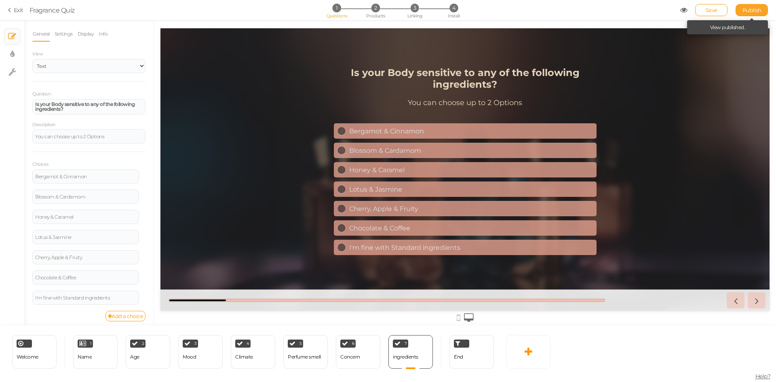
click at [741, 9] on link "Publish" at bounding box center [752, 10] width 32 height 12
click at [203, 358] on div "3 Mood × Define the conditions to show this slide. Clone Change type Delete" at bounding box center [200, 352] width 44 height 34
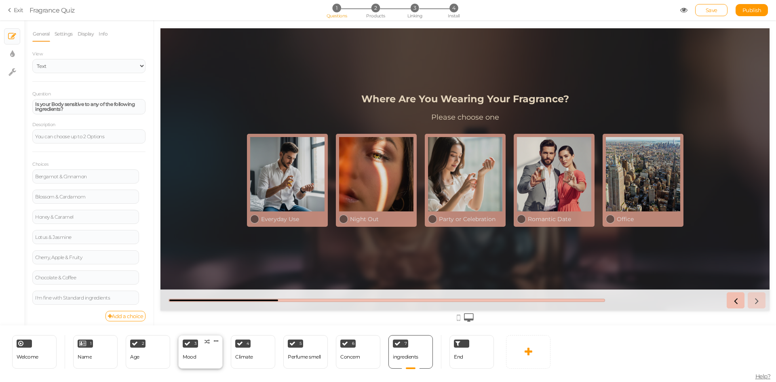
select select "2"
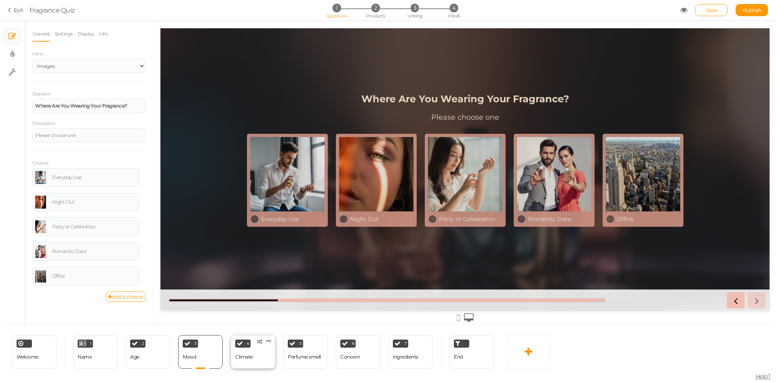
click at [253, 359] on div "4 Climate × Define the conditions to show this slide. Clone Change type Delete" at bounding box center [253, 352] width 44 height 34
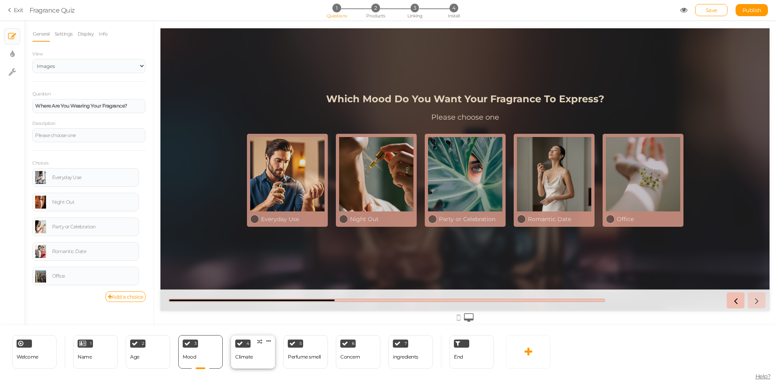
select select "2"
click at [314, 363] on div "Perfume smell" at bounding box center [304, 357] width 33 height 14
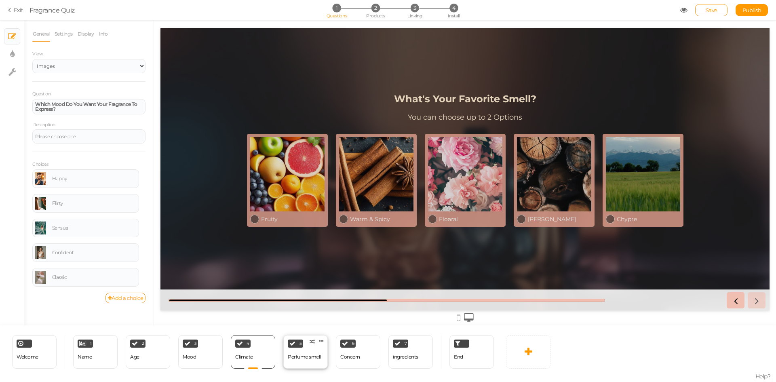
select select "2"
click at [65, 32] on link "Settings" at bounding box center [63, 33] width 19 height 15
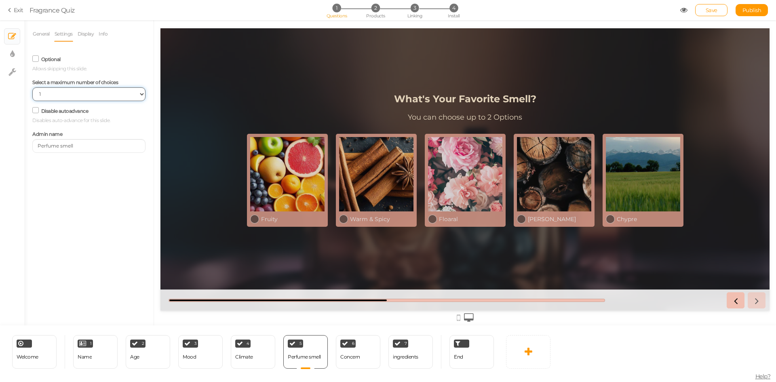
click at [66, 92] on select "No limit 1 2 3 4 5 6 7 8 9 10" at bounding box center [88, 94] width 113 height 14
select select "2"
click at [32, 87] on select "No limit 1 2 3 4 5 6 7 8 9 10" at bounding box center [88, 94] width 113 height 14
click at [753, 9] on span "Publish" at bounding box center [751, 10] width 19 height 6
click at [415, 356] on div "ingredients" at bounding box center [405, 357] width 25 height 6
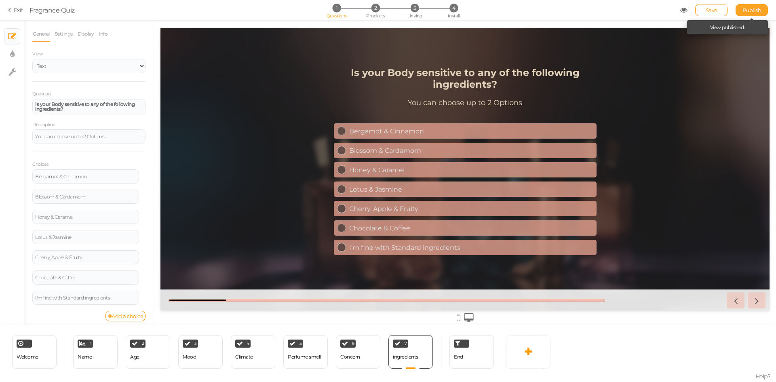
click at [753, 12] on span "Publish" at bounding box center [751, 10] width 19 height 6
click at [99, 359] on div "1 Name × Define the conditions to show this slide. Clone Change type Delete" at bounding box center [95, 352] width 44 height 34
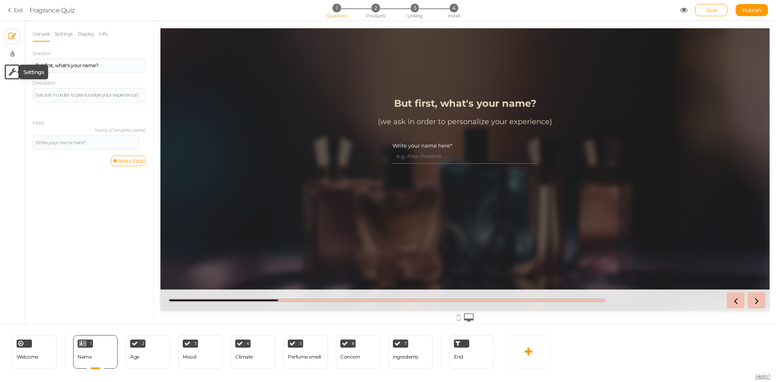
click at [11, 74] on icon at bounding box center [12, 72] width 8 height 8
select select "en"
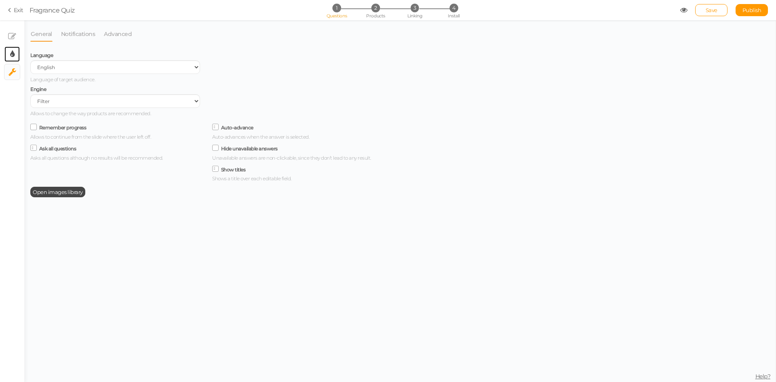
click at [15, 53] on link "× Display settings" at bounding box center [11, 53] width 15 height 15
select select "2"
select select "montserrat"
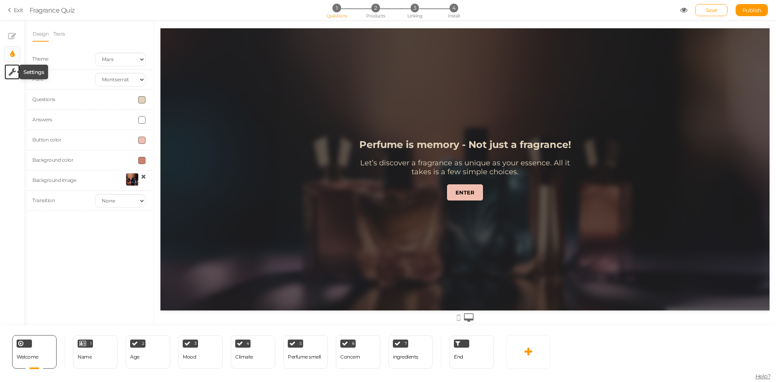
click at [11, 74] on icon at bounding box center [12, 72] width 8 height 8
select select "en"
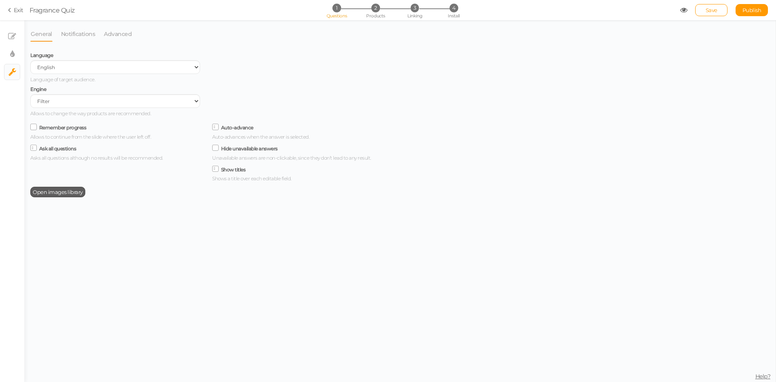
click at [68, 192] on span "Open images library" at bounding box center [58, 192] width 50 height 6
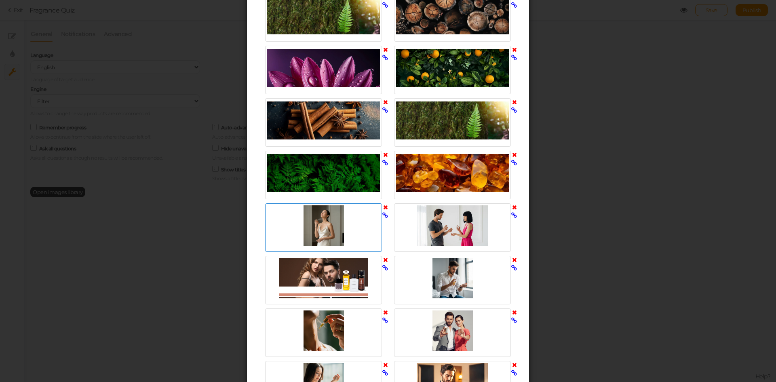
scroll to position [606, 0]
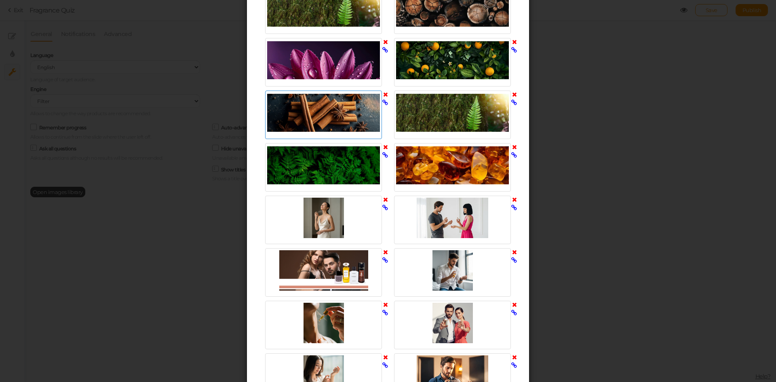
click at [384, 103] on icon at bounding box center [385, 102] width 6 height 6
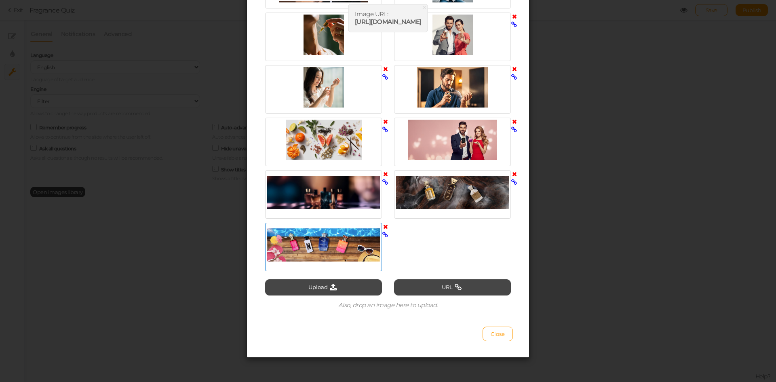
scroll to position [854, 0]
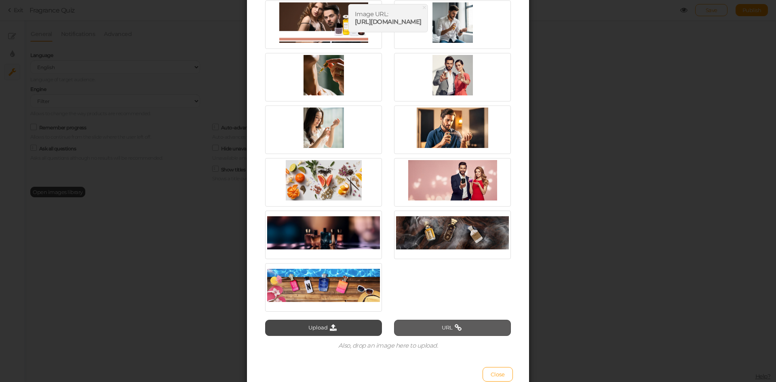
click at [416, 328] on button "URL" at bounding box center [452, 328] width 117 height 16
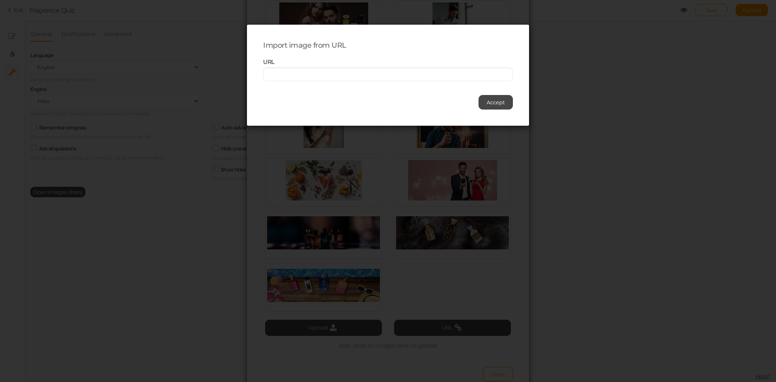
click at [317, 239] on div "Import image from URL URL Accept" at bounding box center [388, 191] width 776 height 382
click at [245, 247] on div "Import image from URL URL Accept" at bounding box center [388, 191] width 776 height 382
click at [487, 103] on span "Accept" at bounding box center [496, 102] width 18 height 6
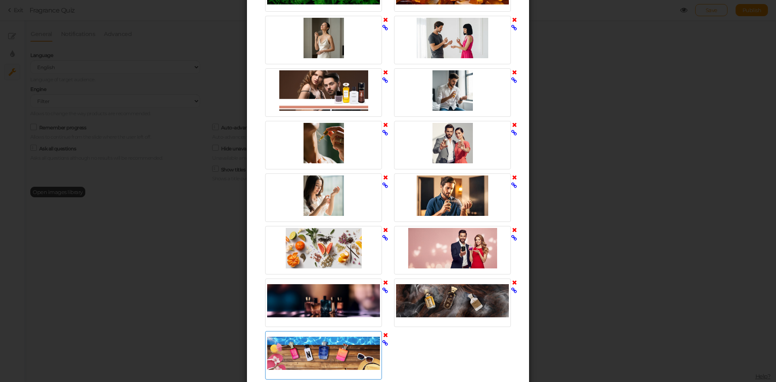
scroll to position [894, 0]
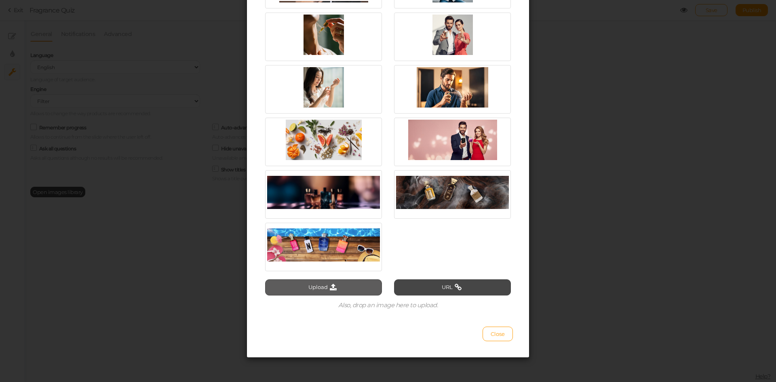
click at [317, 289] on button "Upload" at bounding box center [323, 287] width 117 height 16
click at [496, 333] on span "Close" at bounding box center [498, 334] width 14 height 6
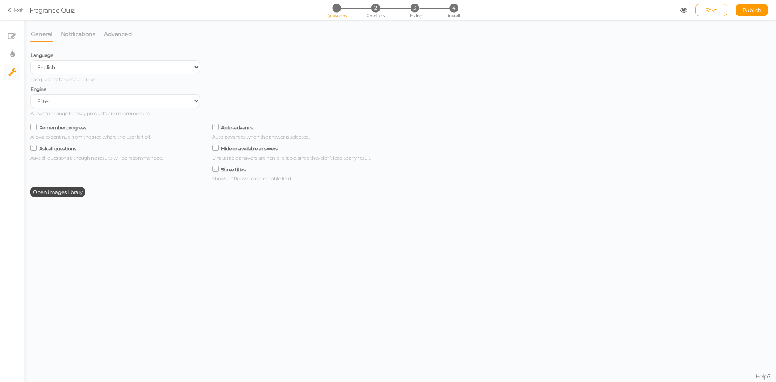
click at [335, 12] on span "1" at bounding box center [336, 8] width 8 height 8
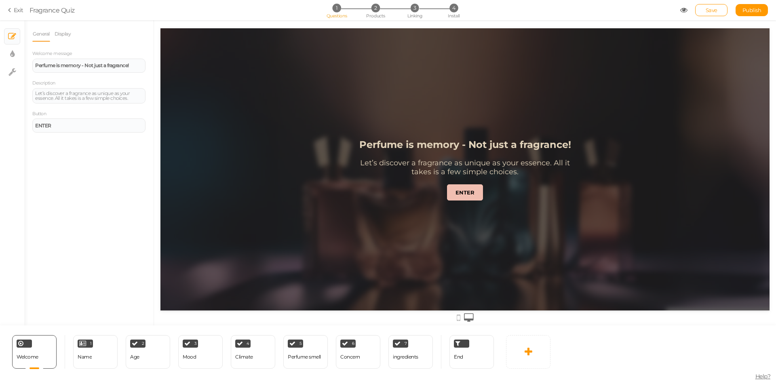
scroll to position [0, 0]
click at [67, 36] on link "Display" at bounding box center [62, 33] width 17 height 15
click at [43, 37] on link "General" at bounding box center [41, 33] width 18 height 15
click at [12, 52] on icon at bounding box center [12, 54] width 4 height 8
select select "2"
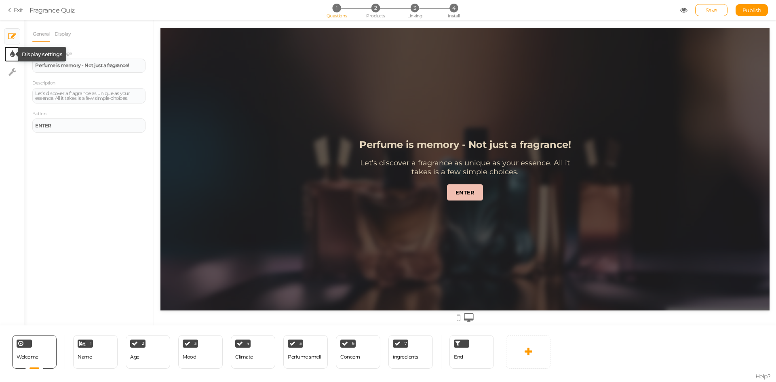
select select "montserrat"
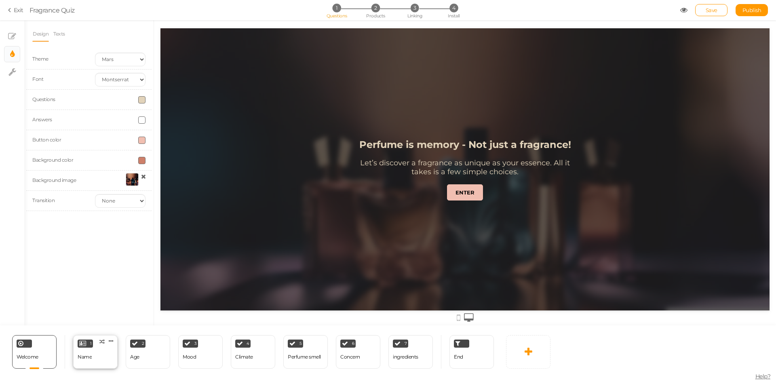
click at [99, 361] on div "1 Name × Define the conditions to show this slide. Clone Change type Delete" at bounding box center [95, 352] width 44 height 34
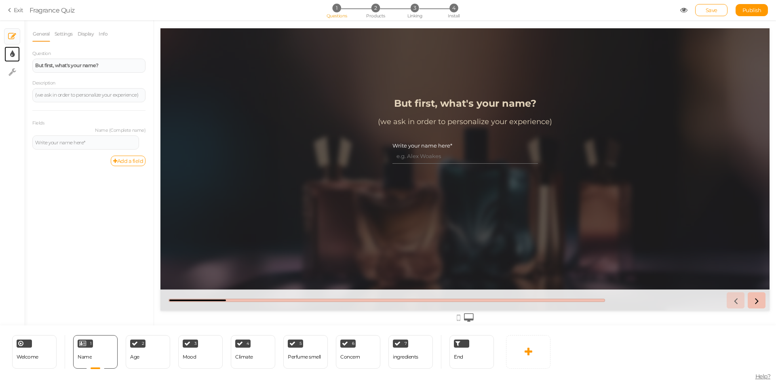
click at [12, 59] on tooltip "× Display settings" at bounding box center [12, 54] width 4 height 10
select select "2"
select select "montserrat"
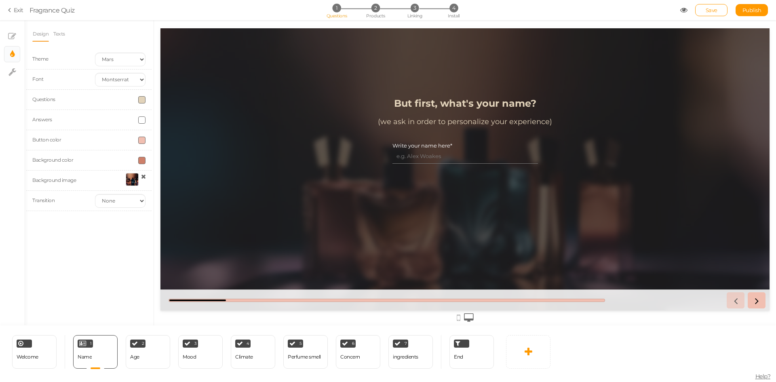
click at [130, 183] on div at bounding box center [132, 179] width 13 height 13
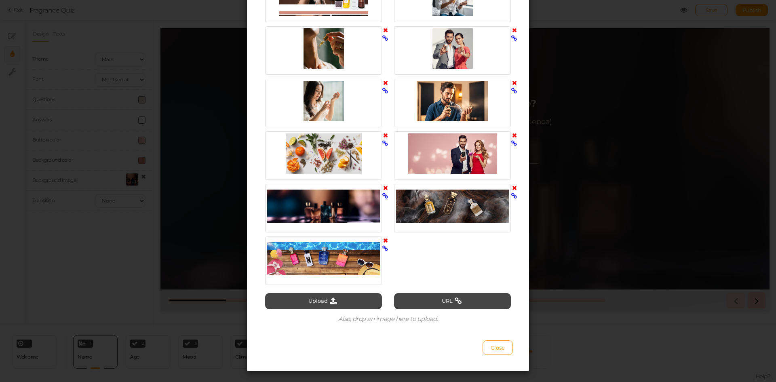
scroll to position [889, 0]
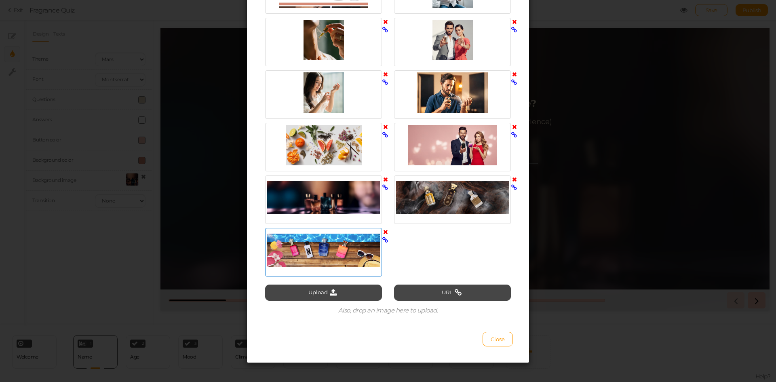
click at [329, 248] on div at bounding box center [323, 250] width 113 height 40
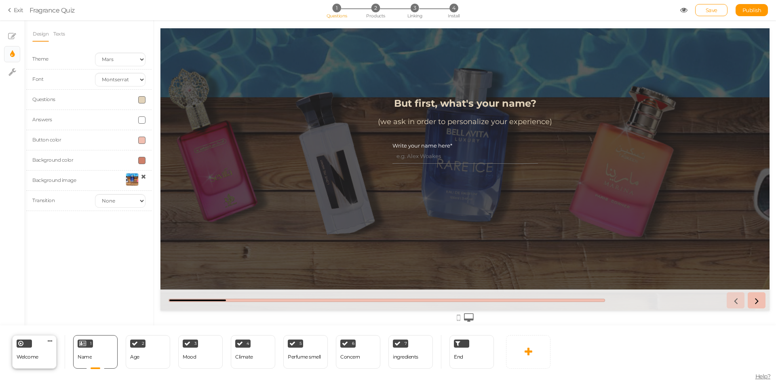
click at [32, 358] on span "Welcome" at bounding box center [28, 357] width 22 height 6
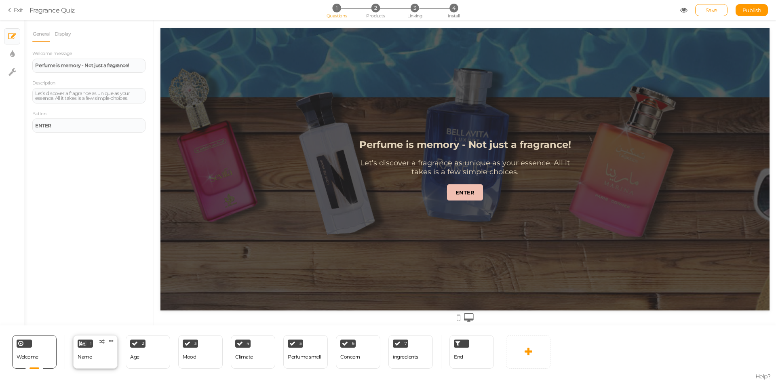
click at [93, 355] on div "1 Name × Define the conditions to show this slide. Clone Change type Delete" at bounding box center [95, 352] width 44 height 34
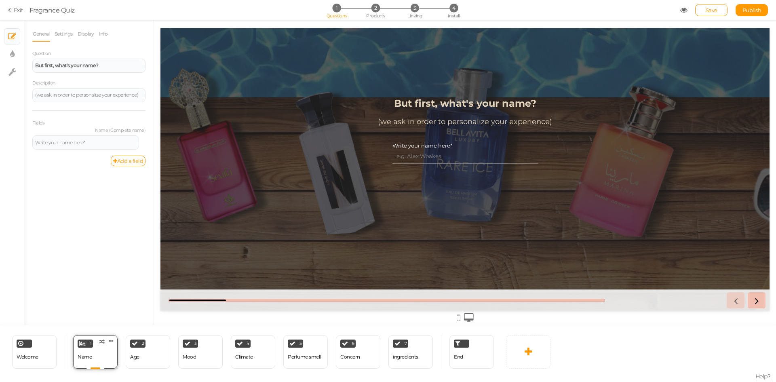
scroll to position [0, 0]
click at [156, 363] on div "2 Age × Define the conditions to show this slide. Clone Change type Delete" at bounding box center [148, 352] width 44 height 34
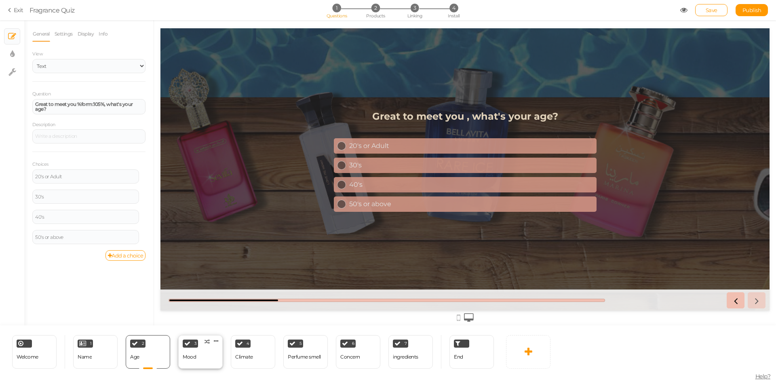
click at [189, 360] on div "Mood" at bounding box center [189, 357] width 13 height 14
select select "2"
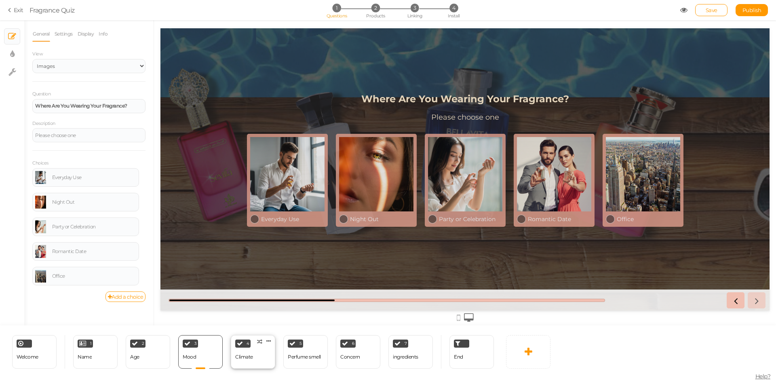
click at [248, 359] on div "Climate" at bounding box center [244, 357] width 18 height 6
select select "2"
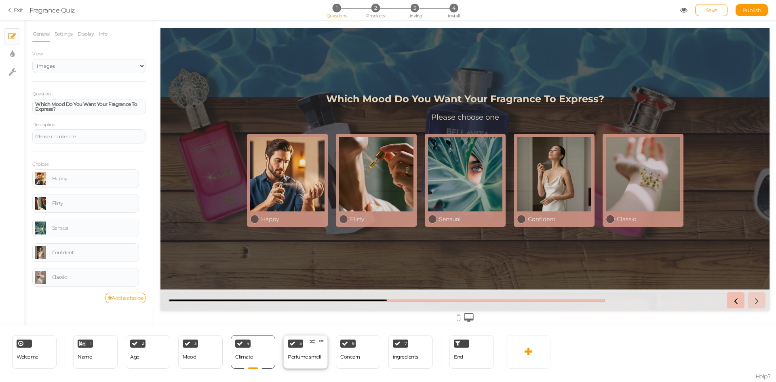
click at [301, 359] on div "Perfume smell" at bounding box center [304, 357] width 33 height 6
select select "2"
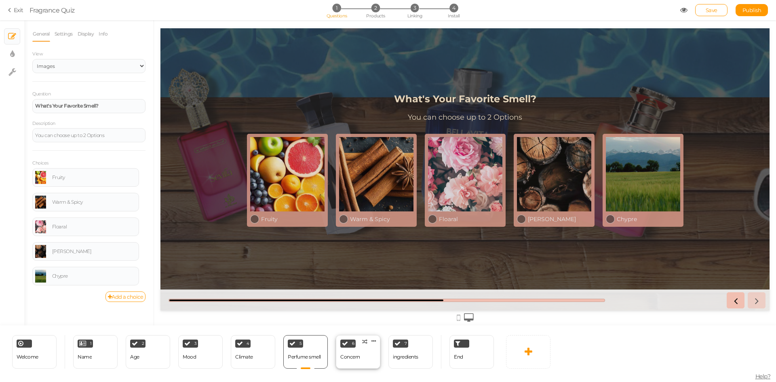
click at [363, 360] on div "6 Concern × Define the conditions to show this slide. Clone Change type Delete" at bounding box center [358, 352] width 44 height 34
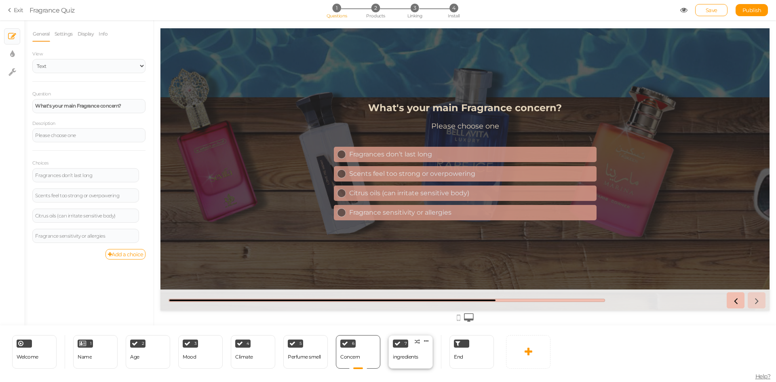
drag, startPoint x: 413, startPoint y: 360, endPoint x: 418, endPoint y: 360, distance: 4.9
click at [413, 360] on div "ingredients" at bounding box center [405, 357] width 25 height 14
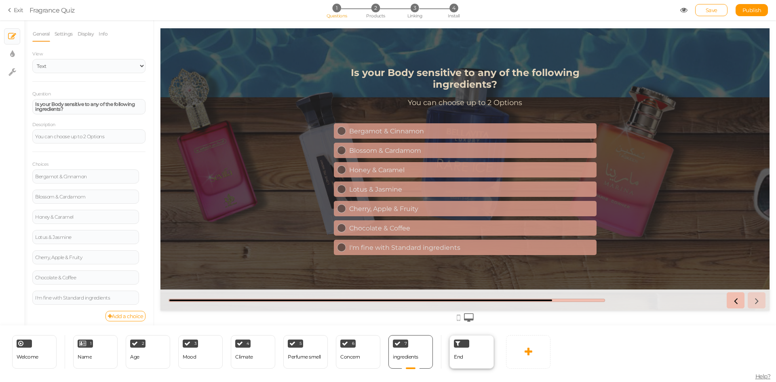
click at [462, 360] on div "End" at bounding box center [458, 357] width 9 height 14
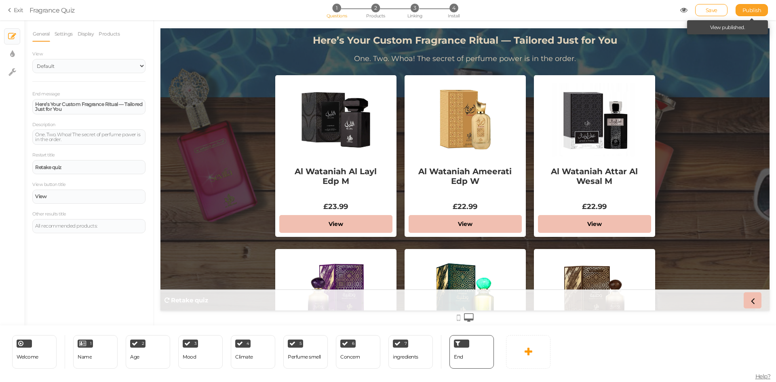
click at [746, 6] on link "Publish" at bounding box center [752, 10] width 32 height 12
click at [37, 356] on span "Welcome" at bounding box center [28, 357] width 22 height 6
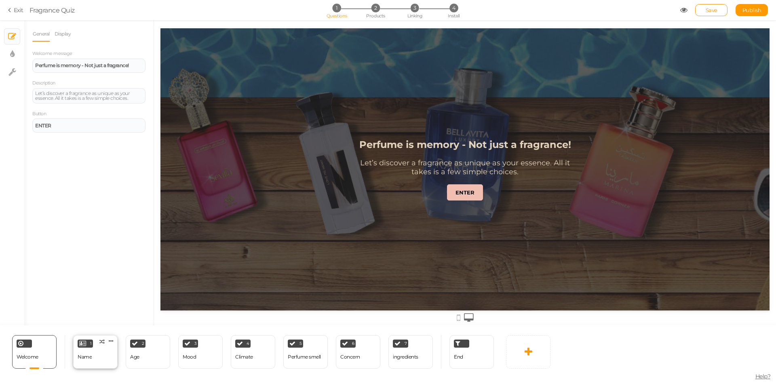
click at [101, 364] on div "1 Name × Define the conditions to show this slide. Clone Change type Delete" at bounding box center [95, 352] width 44 height 34
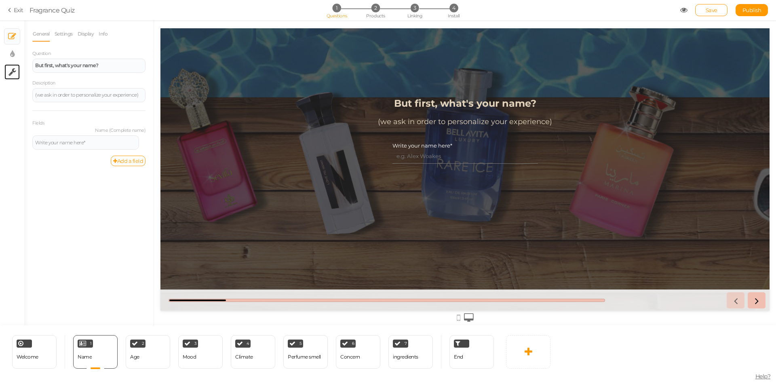
click at [11, 75] on icon at bounding box center [12, 72] width 8 height 8
select select "en"
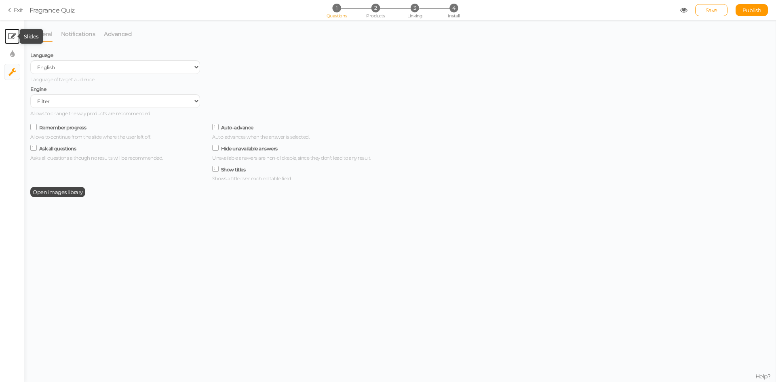
click at [12, 38] on icon at bounding box center [12, 36] width 8 height 8
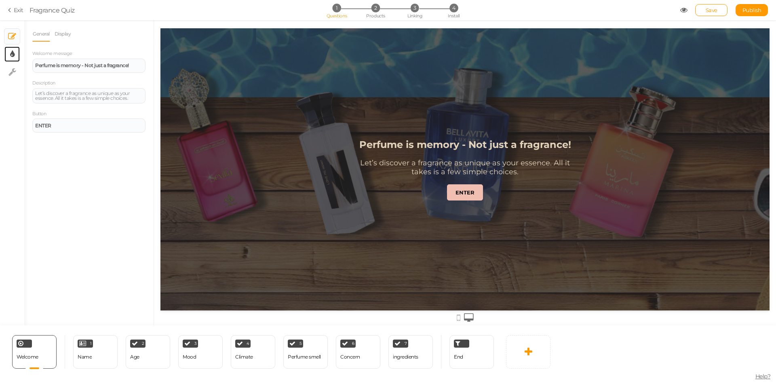
click at [8, 58] on link "× Display settings" at bounding box center [11, 53] width 15 height 15
select select "2"
select select "montserrat"
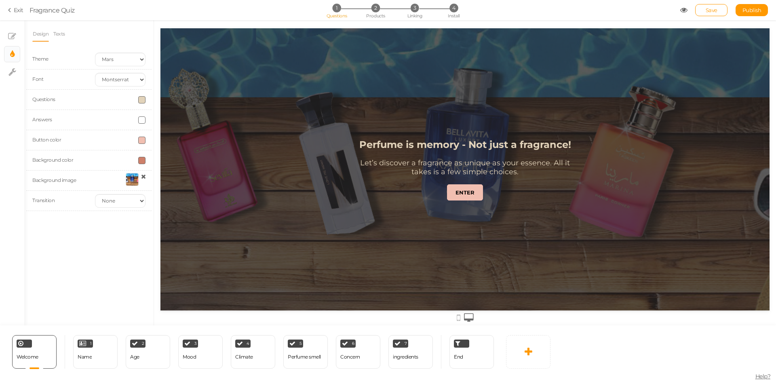
click at [132, 183] on div at bounding box center [132, 179] width 13 height 13
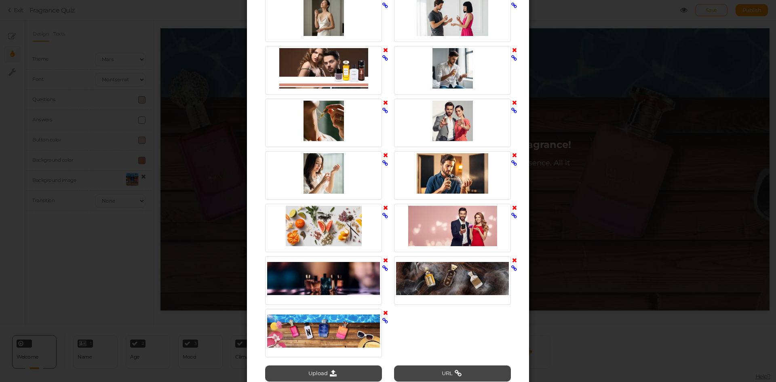
scroll to position [894, 0]
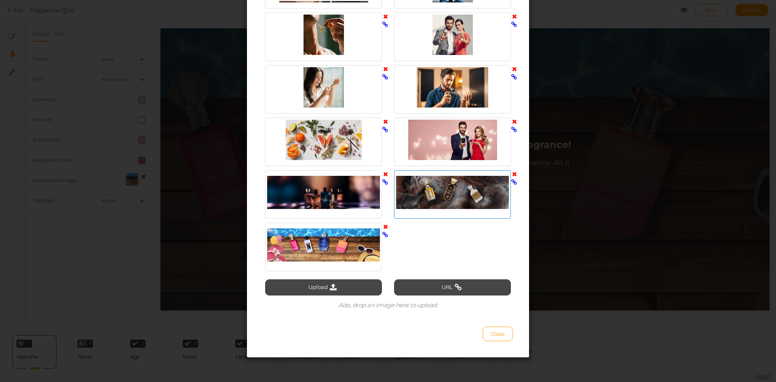
click at [430, 189] on div at bounding box center [452, 192] width 113 height 40
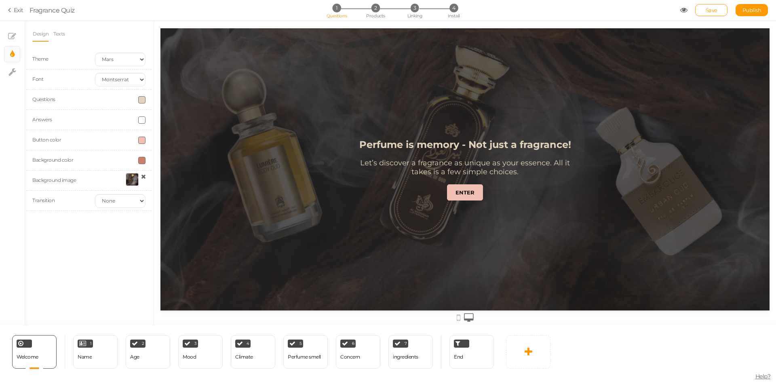
click at [132, 180] on div at bounding box center [132, 179] width 13 height 13
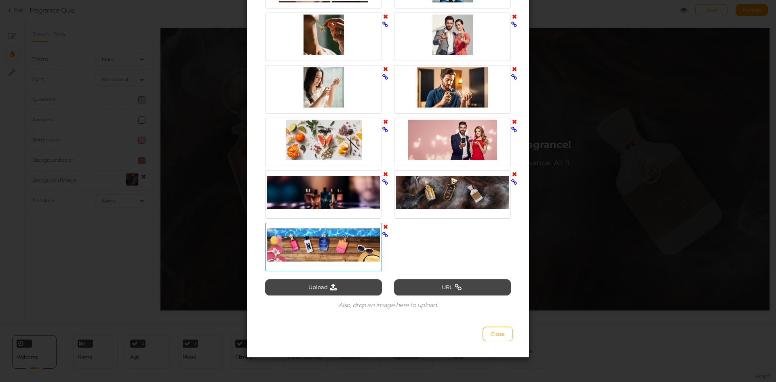
click at [317, 248] on div at bounding box center [323, 245] width 113 height 40
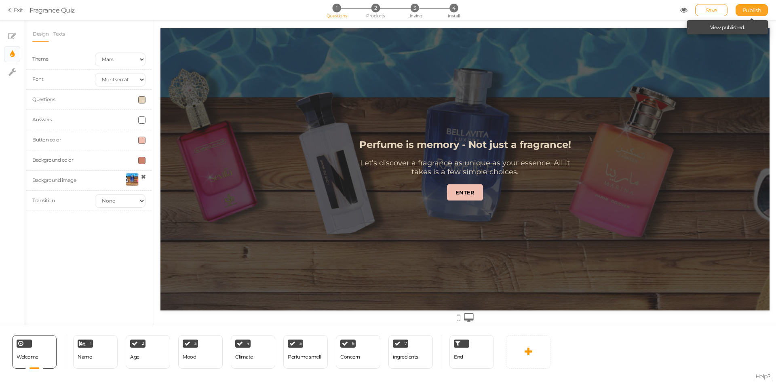
click at [744, 8] on span "Publish" at bounding box center [751, 10] width 19 height 6
click at [129, 182] on div at bounding box center [132, 179] width 13 height 13
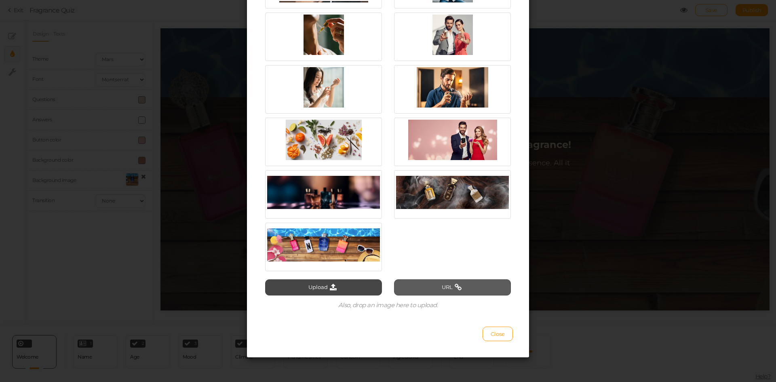
click at [434, 290] on button "URL" at bounding box center [452, 287] width 117 height 16
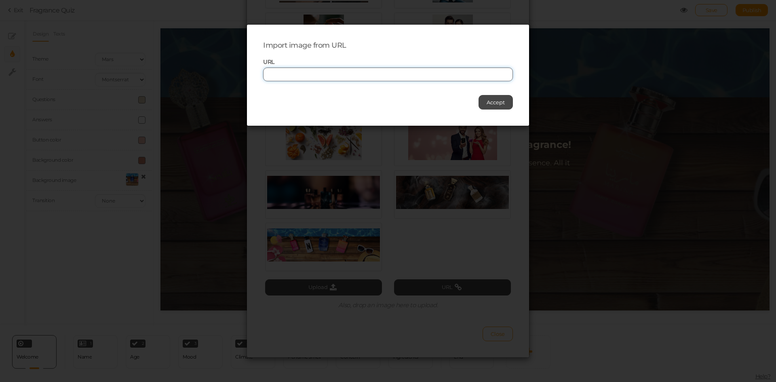
click at [354, 76] on input "text" at bounding box center [388, 74] width 250 height 14
paste input "[URL][DOMAIN_NAME]"
type input "[URL][DOMAIN_NAME]"
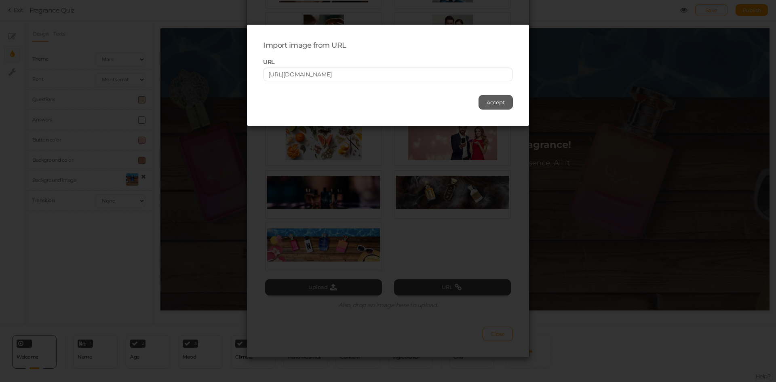
click at [491, 101] on span "Accept" at bounding box center [496, 102] width 18 height 6
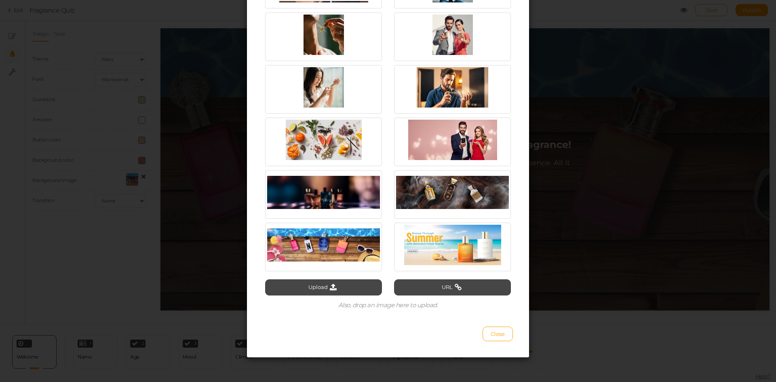
scroll to position [0, 0]
click at [443, 253] on div at bounding box center [452, 245] width 113 height 40
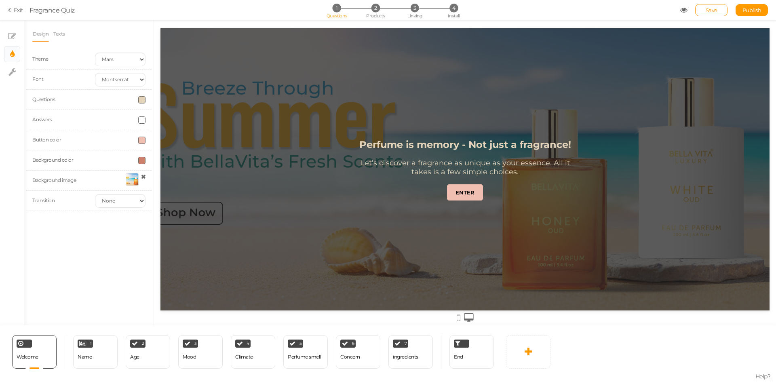
drag, startPoint x: 457, startPoint y: 238, endPoint x: 430, endPoint y: 238, distance: 27.1
click at [430, 238] on div "Perfume is memory - Not just a fragrance! Let’s discover a fragrance as unique …" at bounding box center [465, 169] width 242 height 282
click at [131, 177] on div at bounding box center [132, 179] width 13 height 13
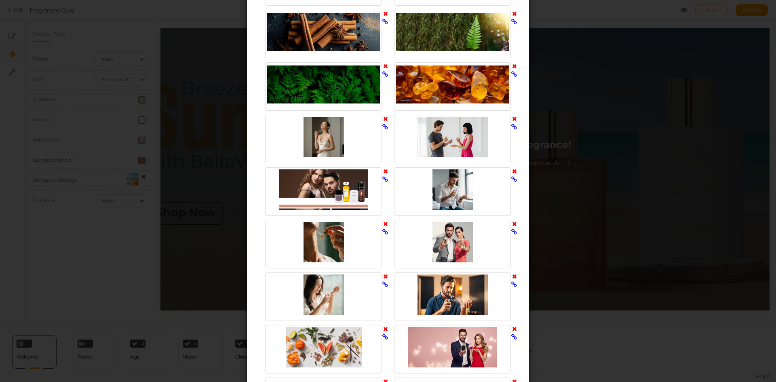
scroll to position [894, 0]
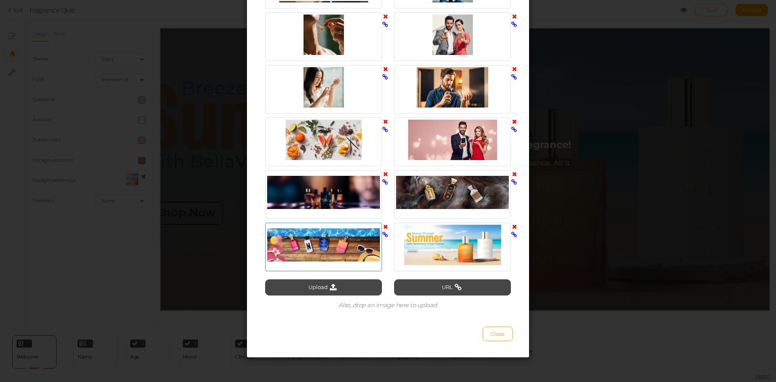
click at [336, 247] on div at bounding box center [323, 245] width 113 height 40
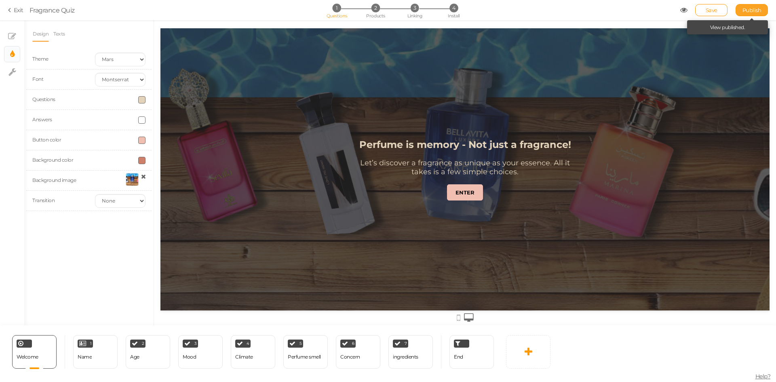
click at [755, 9] on span "Publish" at bounding box center [751, 10] width 19 height 6
click at [301, 362] on div "Perfume smell" at bounding box center [304, 357] width 33 height 14
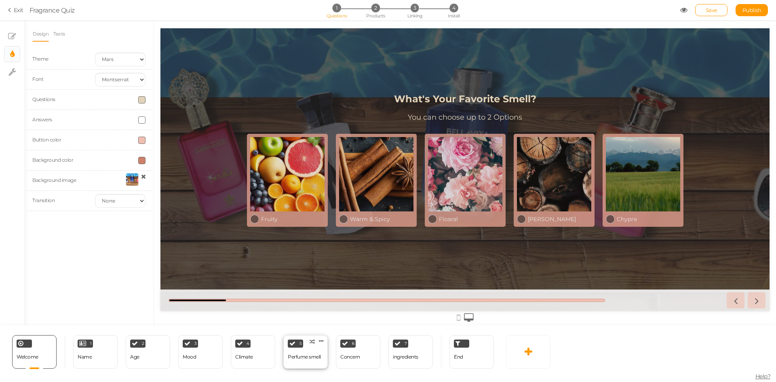
select select "2"
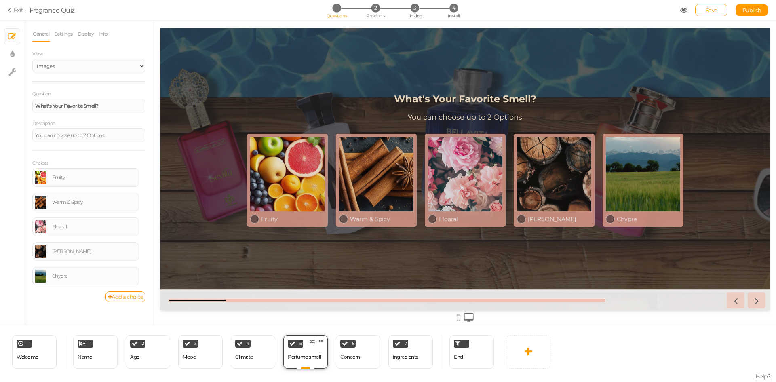
scroll to position [0, 0]
click at [59, 33] on link "Settings" at bounding box center [63, 33] width 19 height 15
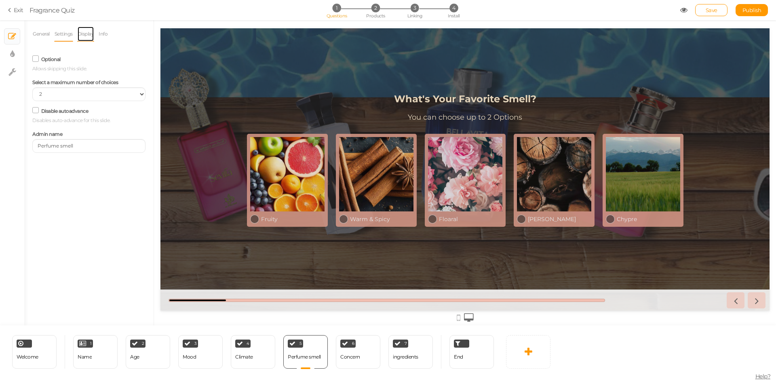
click at [93, 34] on link "Display" at bounding box center [85, 33] width 17 height 15
click at [35, 38] on link "General" at bounding box center [41, 33] width 18 height 15
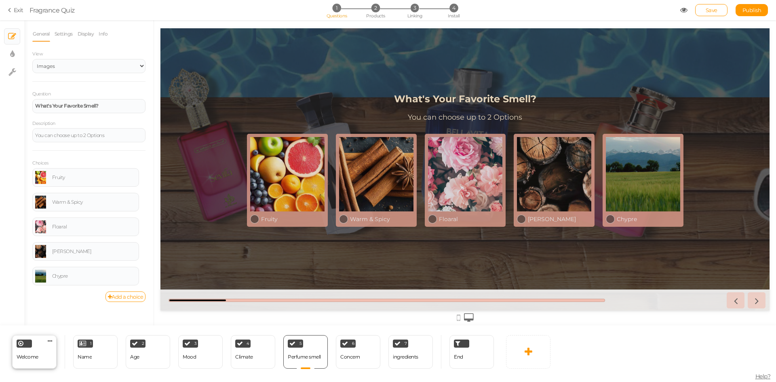
click at [29, 361] on div "Welcome" at bounding box center [28, 357] width 22 height 14
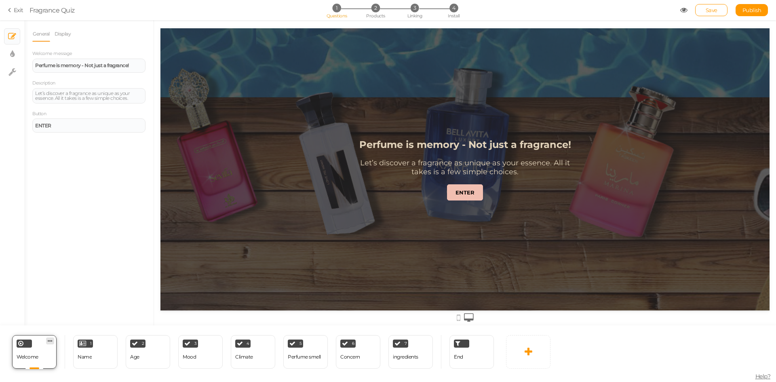
click at [50, 342] on icon at bounding box center [50, 341] width 5 height 6
click at [609, 364] on div "Welcome Delete 1 Name × Define the conditions to show this slide. Clone Change …" at bounding box center [388, 353] width 776 height 57
click at [194, 362] on div "Mood" at bounding box center [189, 357] width 13 height 14
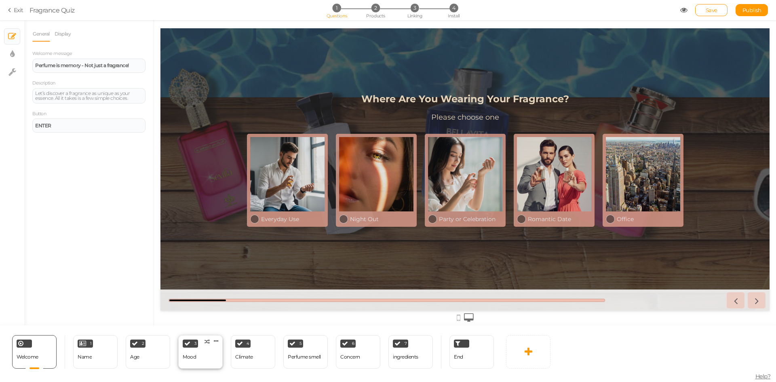
select select "2"
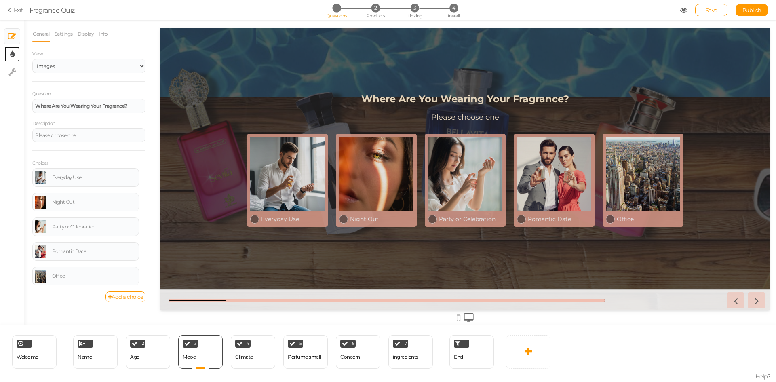
click at [9, 55] on link "× Display settings" at bounding box center [11, 53] width 15 height 15
select select "2"
select select "montserrat"
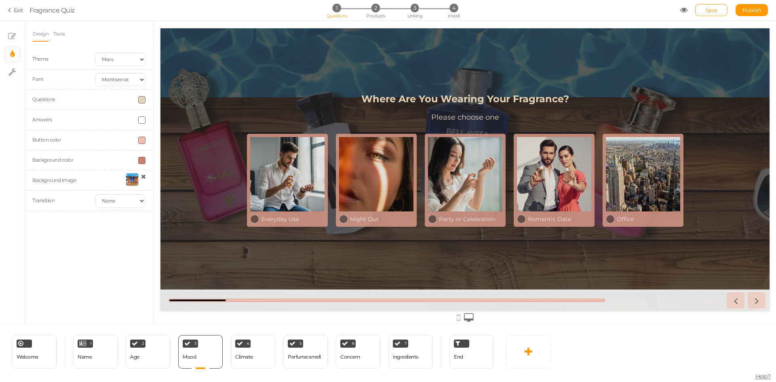
click at [132, 177] on div at bounding box center [132, 179] width 13 height 13
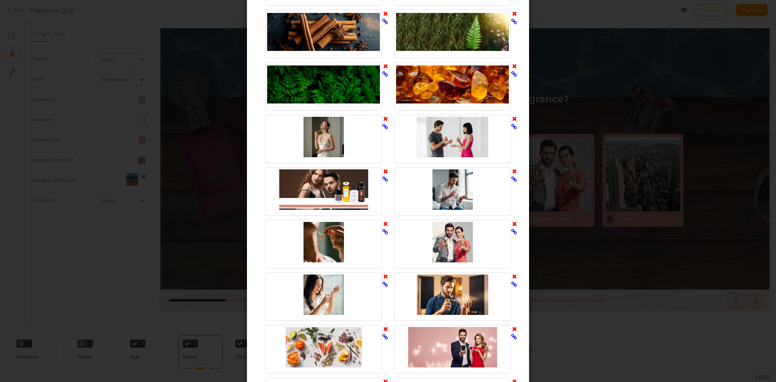
scroll to position [894, 0]
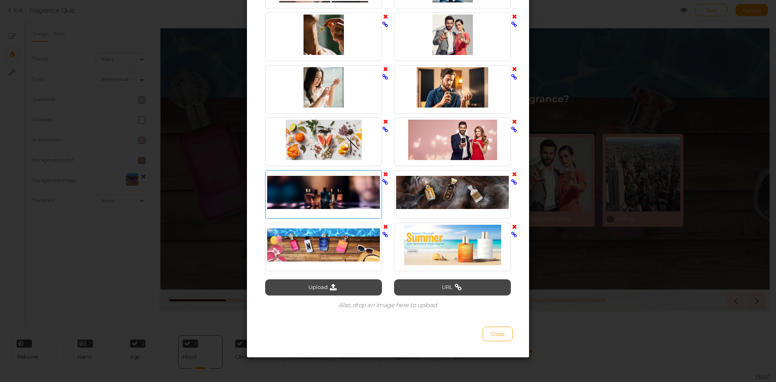
click at [312, 196] on div at bounding box center [323, 192] width 113 height 40
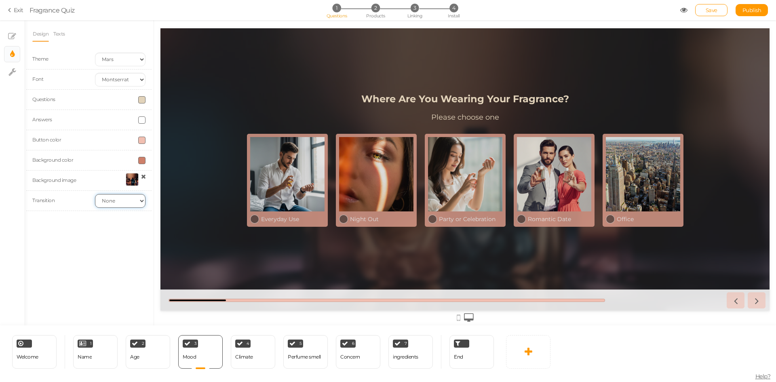
click at [121, 198] on select "None Fade Switch" at bounding box center [120, 201] width 51 height 14
click at [95, 194] on select "None Fade Switch" at bounding box center [120, 201] width 51 height 14
click at [119, 199] on select "None Fade Switch" at bounding box center [120, 201] width 51 height 14
select select "switch"
click at [95, 194] on select "None Fade Switch" at bounding box center [120, 201] width 51 height 14
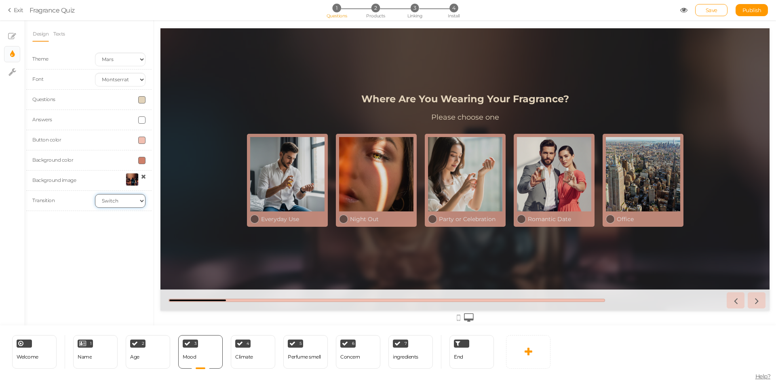
click at [114, 201] on select "None Fade Switch" at bounding box center [120, 201] width 51 height 14
select select
click at [95, 194] on select "None Fade Switch" at bounding box center [120, 201] width 51 height 14
click at [756, 9] on span "Publish" at bounding box center [751, 10] width 19 height 6
click at [59, 35] on link "Texts" at bounding box center [59, 33] width 13 height 15
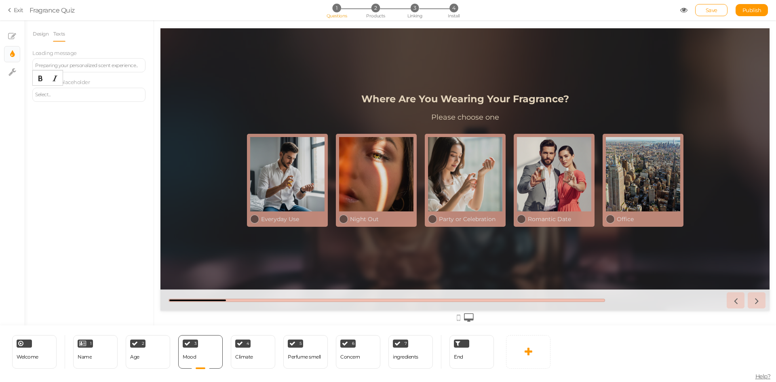
click at [78, 96] on div "Select..." at bounding box center [89, 94] width 108 height 5
click at [64, 135] on div "Design Texts Theme Earth Mars Font Custom Default [PERSON_NAME] Montserrat Open…" at bounding box center [88, 172] width 129 height 305
click at [36, 95] on div "Select..." at bounding box center [89, 94] width 108 height 5
click at [68, 123] on div "Design Texts Theme Earth Mars Font Custom Default [PERSON_NAME] Montserrat Open…" at bounding box center [88, 172] width 129 height 305
click at [94, 65] on div "Preparing your personalized scent experience..." at bounding box center [89, 65] width 108 height 5
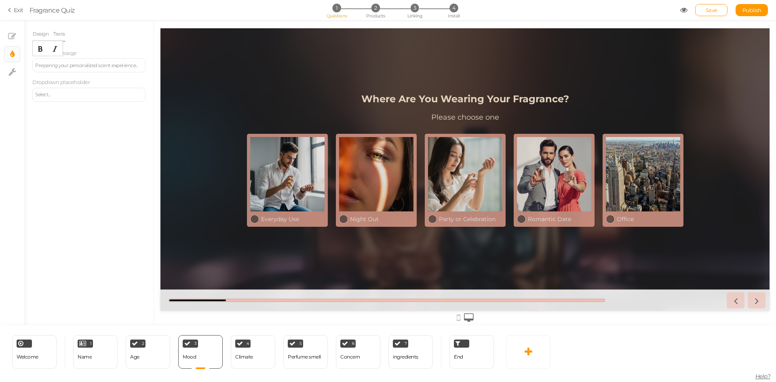
click at [78, 65] on div "Preparing your personalized scent experience..." at bounding box center [89, 65] width 108 height 5
paste div
click at [89, 143] on div "Design Texts Theme Earth Mars Font Custom Default [PERSON_NAME] Montserrat Open…" at bounding box center [88, 172] width 129 height 305
click at [135, 66] on div "Your scent match is almost ready to spray..." at bounding box center [89, 65] width 108 height 5
click at [57, 65] on div "Your scent match is almost ready to spray..." at bounding box center [89, 65] width 108 height 5
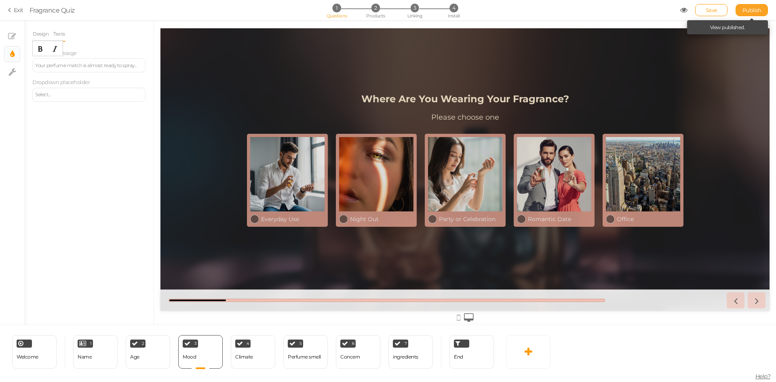
click at [748, 8] on span "Publish" at bounding box center [751, 10] width 19 height 6
click at [88, 67] on div "Your perfume match is almost ready to spray..." at bounding box center [89, 65] width 108 height 5
click at [129, 63] on div "Your fragrance match is on the way..." at bounding box center [89, 65] width 108 height 5
click at [107, 171] on div "Design Texts Theme Earth Mars Font Custom Default [PERSON_NAME] Montserrat Open…" at bounding box center [88, 172] width 129 height 305
click at [759, 6] on link "Publish" at bounding box center [752, 10] width 32 height 12
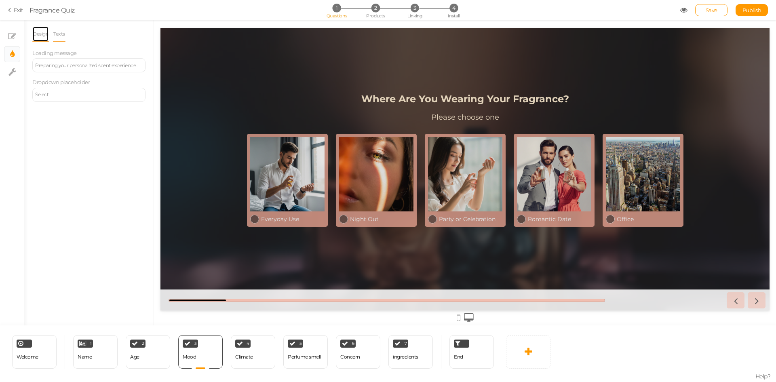
click at [41, 36] on link "Design" at bounding box center [40, 33] width 17 height 15
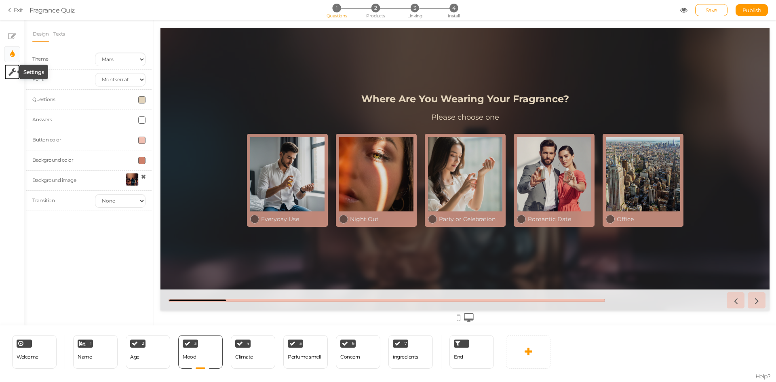
click at [13, 73] on icon at bounding box center [12, 72] width 8 height 8
select select "en"
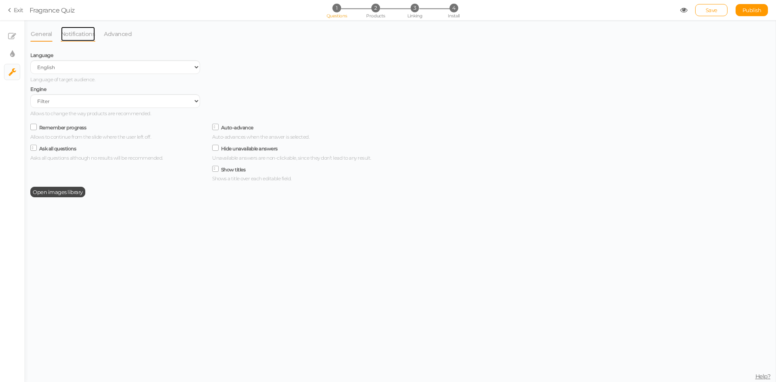
click at [70, 37] on link "Notifications" at bounding box center [78, 33] width 35 height 15
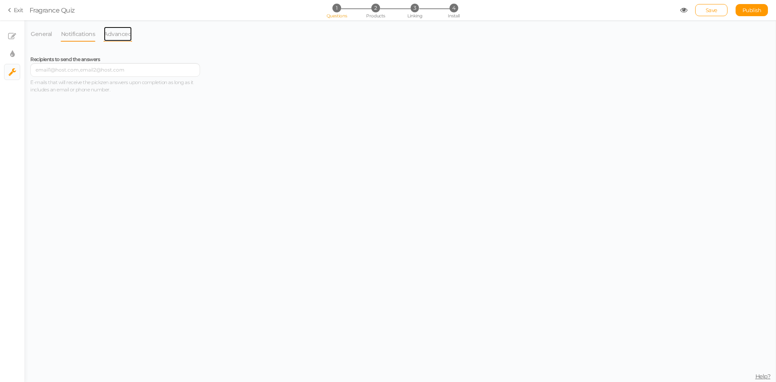
click at [119, 30] on link "Advanced" at bounding box center [117, 33] width 29 height 15
click at [4, 53] on li "× Display settings" at bounding box center [12, 54] width 16 height 16
select select "2"
select select "montserrat"
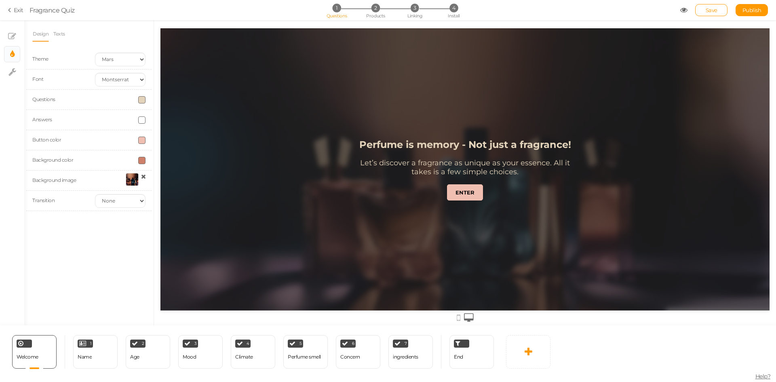
scroll to position [0, 0]
click at [58, 36] on link "Texts" at bounding box center [59, 33] width 13 height 15
click at [17, 39] on link "× Slides" at bounding box center [11, 36] width 15 height 15
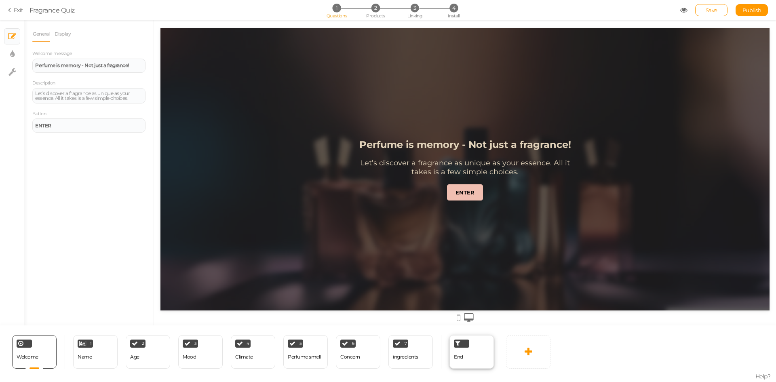
click at [476, 360] on div "End" at bounding box center [471, 352] width 44 height 34
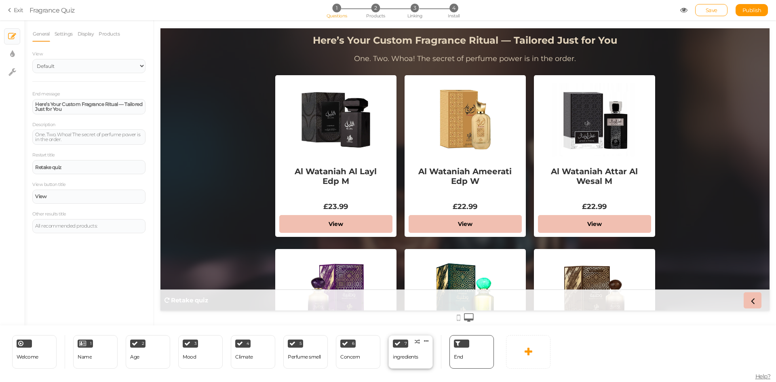
click at [424, 363] on div "7 ingredients × Define the conditions to show this slide. Clone Change type Del…" at bounding box center [410, 352] width 44 height 34
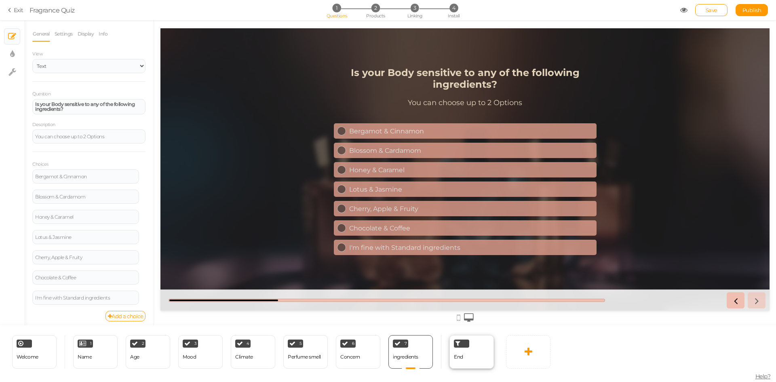
click at [468, 356] on div "End" at bounding box center [471, 352] width 44 height 34
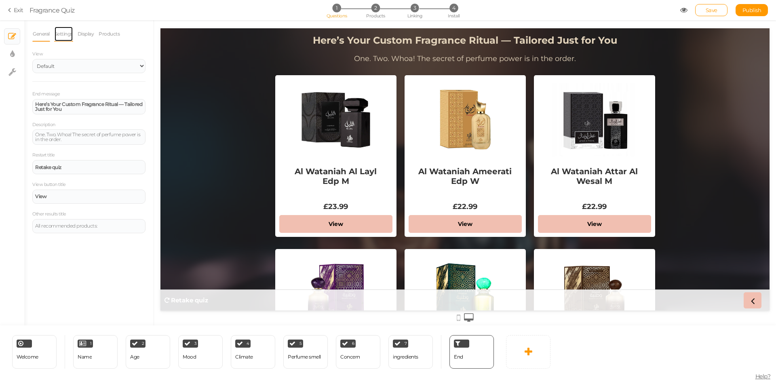
click at [65, 34] on link "Settings" at bounding box center [63, 33] width 19 height 15
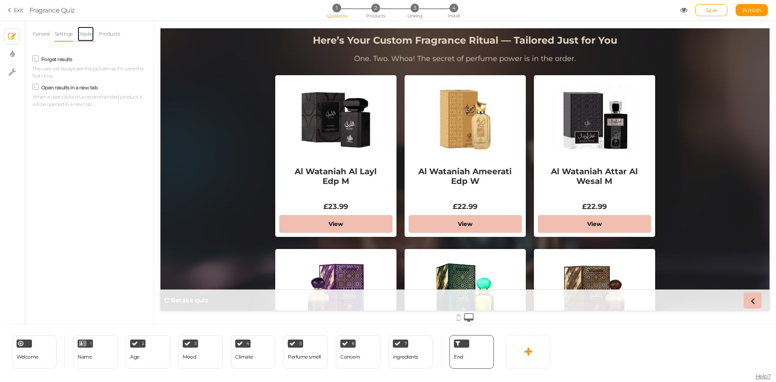
click at [88, 33] on link "Display" at bounding box center [85, 33] width 17 height 15
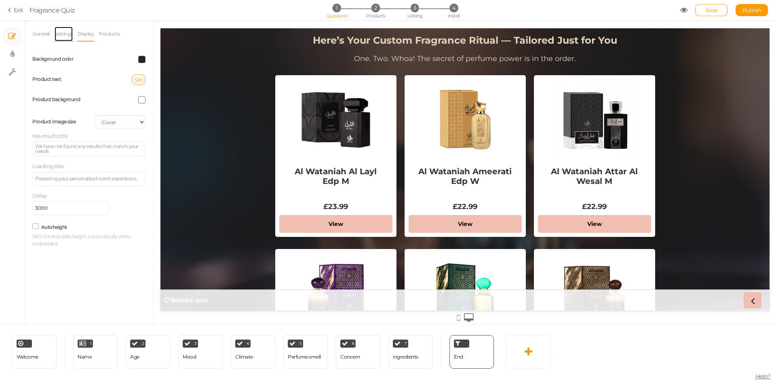
click at [56, 36] on link "Settings" at bounding box center [63, 33] width 19 height 15
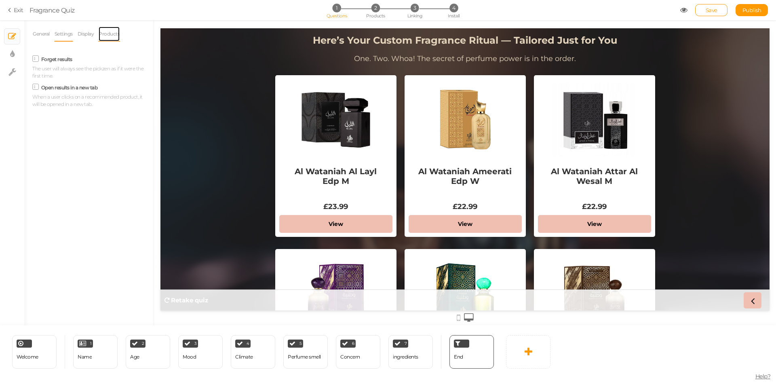
click at [109, 34] on link "Products" at bounding box center [109, 33] width 22 height 15
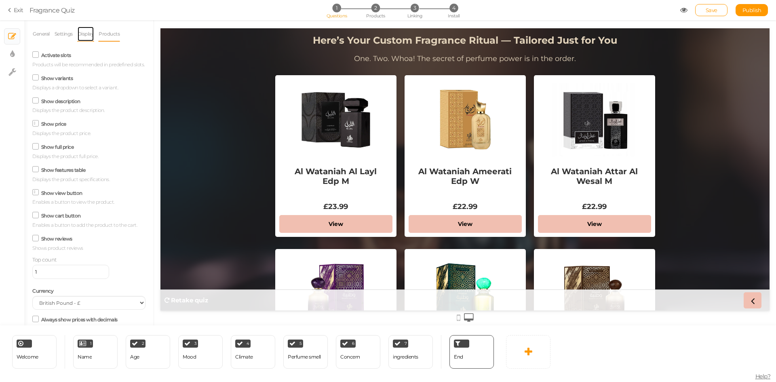
click at [86, 34] on link "Display" at bounding box center [85, 33] width 17 height 15
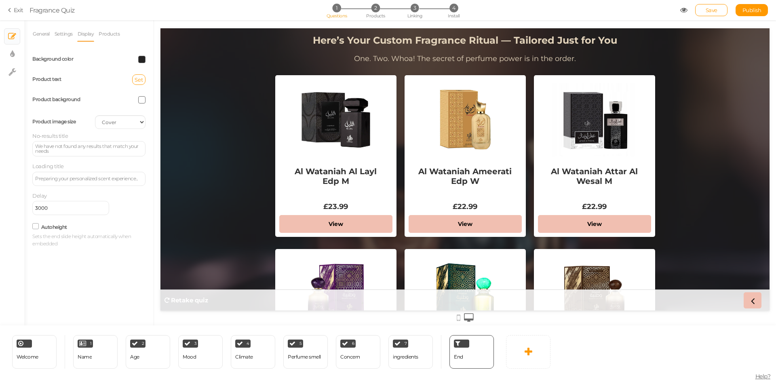
click at [36, 225] on icon at bounding box center [35, 226] width 11 height 4
click at [0, 0] on input "Autoheight" at bounding box center [0, 0] width 0 height 0
click at [35, 226] on icon at bounding box center [36, 226] width 4 height 0
click at [0, 0] on input "Autoheight" at bounding box center [0, 0] width 0 height 0
click at [741, 12] on link "Publish" at bounding box center [752, 10] width 32 height 12
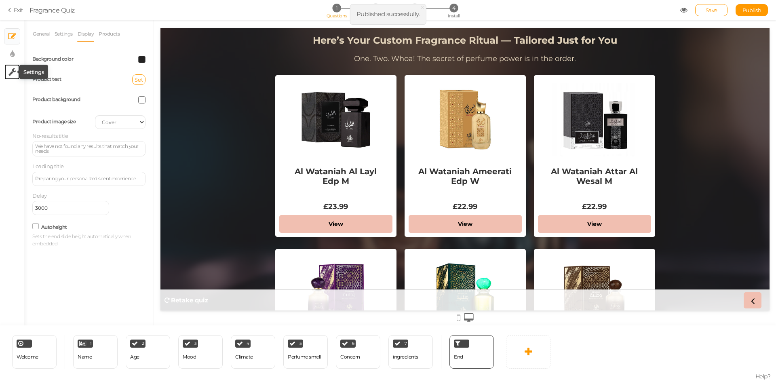
click at [9, 68] on icon at bounding box center [12, 72] width 8 height 8
select select "en"
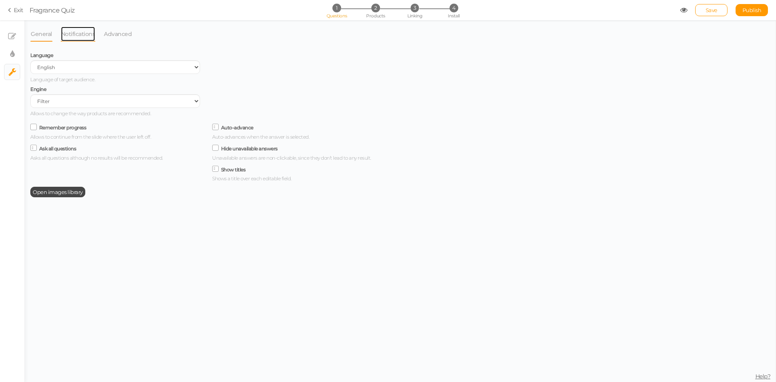
click at [75, 37] on link "Notifications" at bounding box center [78, 33] width 35 height 15
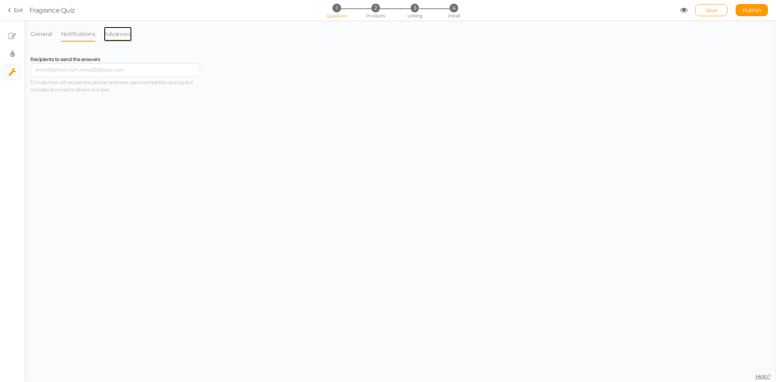
click at [111, 30] on link "Advanced" at bounding box center [117, 33] width 29 height 15
click at [45, 32] on link "General" at bounding box center [41, 33] width 22 height 15
